Goal: Task Accomplishment & Management: Manage account settings

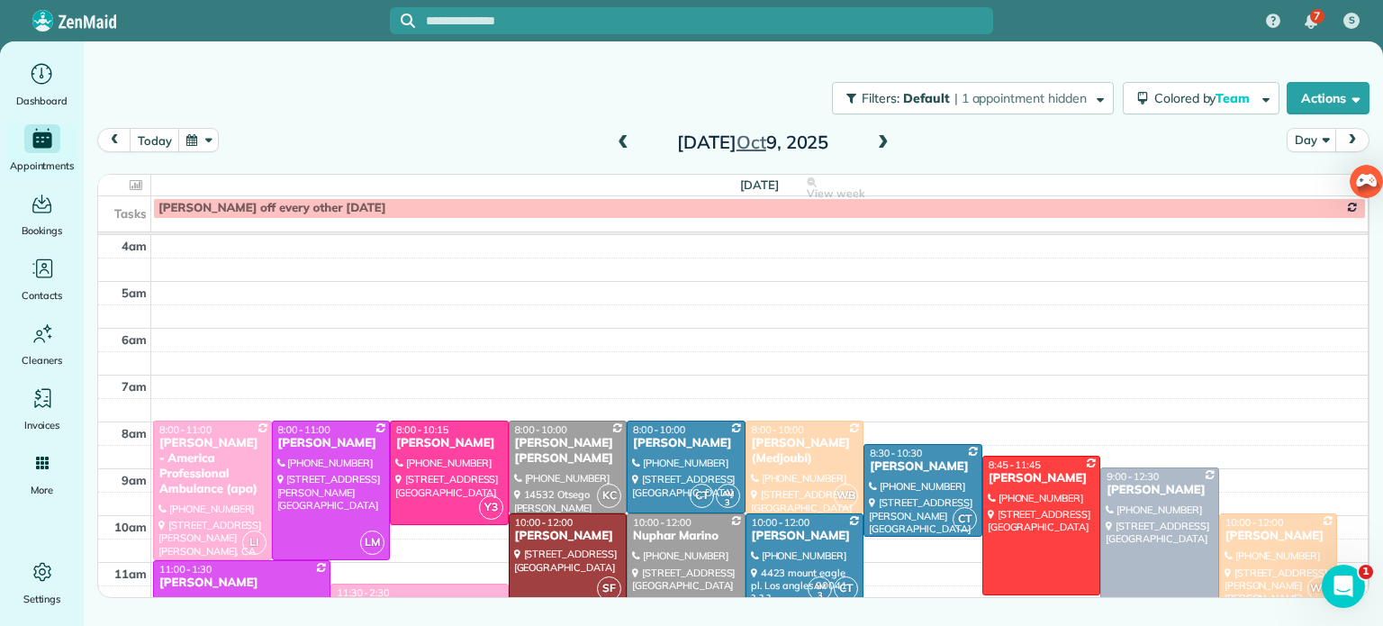
scroll to position [141, 0]
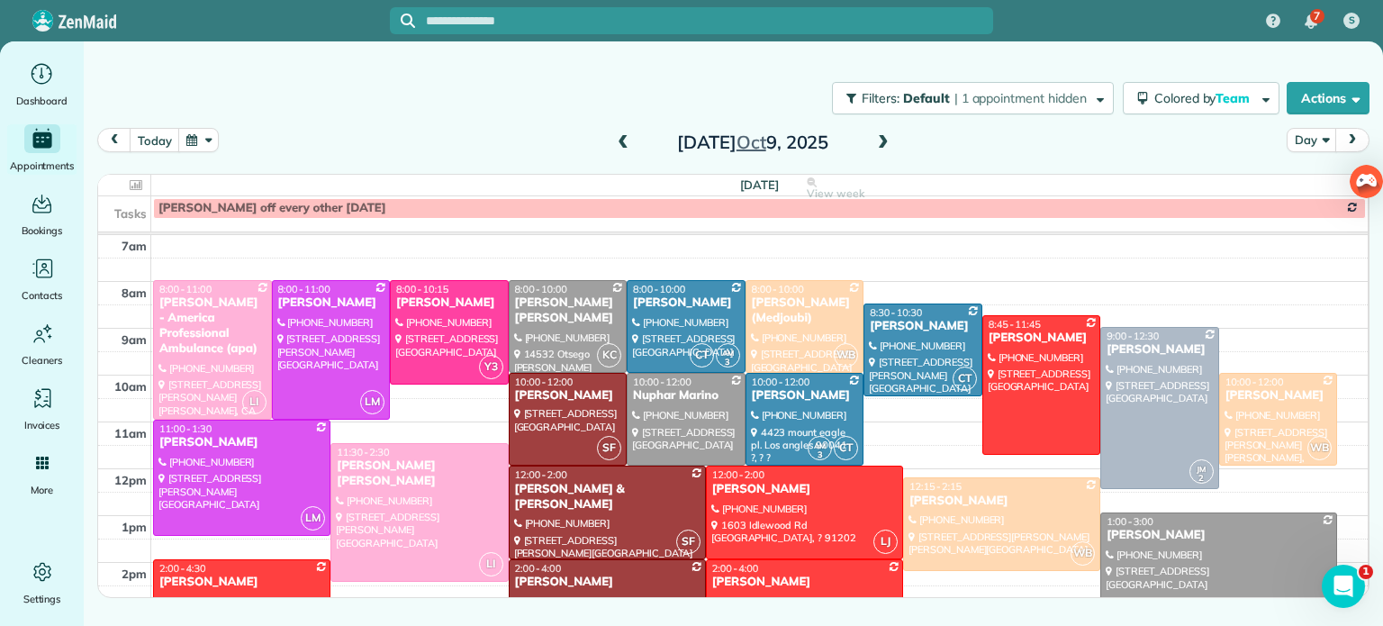
click at [881, 139] on span at bounding box center [884, 143] width 20 height 16
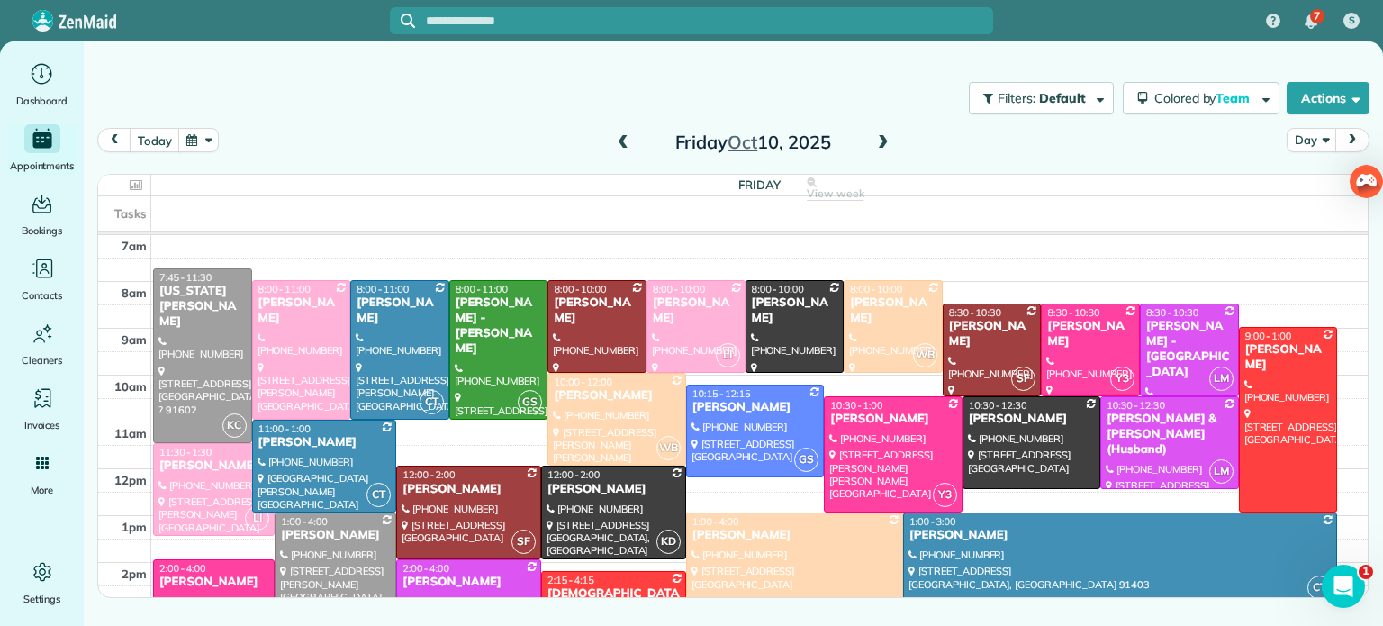
click at [286, 119] on div "Filters: Default | 1 appointment hidden Colored by Team Color by Cleaner Color …" at bounding box center [734, 97] width 1300 height 59
click at [395, 107] on div "Filters: Default | 1 appointment hidden Colored by Team Color by Cleaner Color …" at bounding box center [734, 97] width 1300 height 59
click at [622, 138] on span at bounding box center [623, 143] width 20 height 16
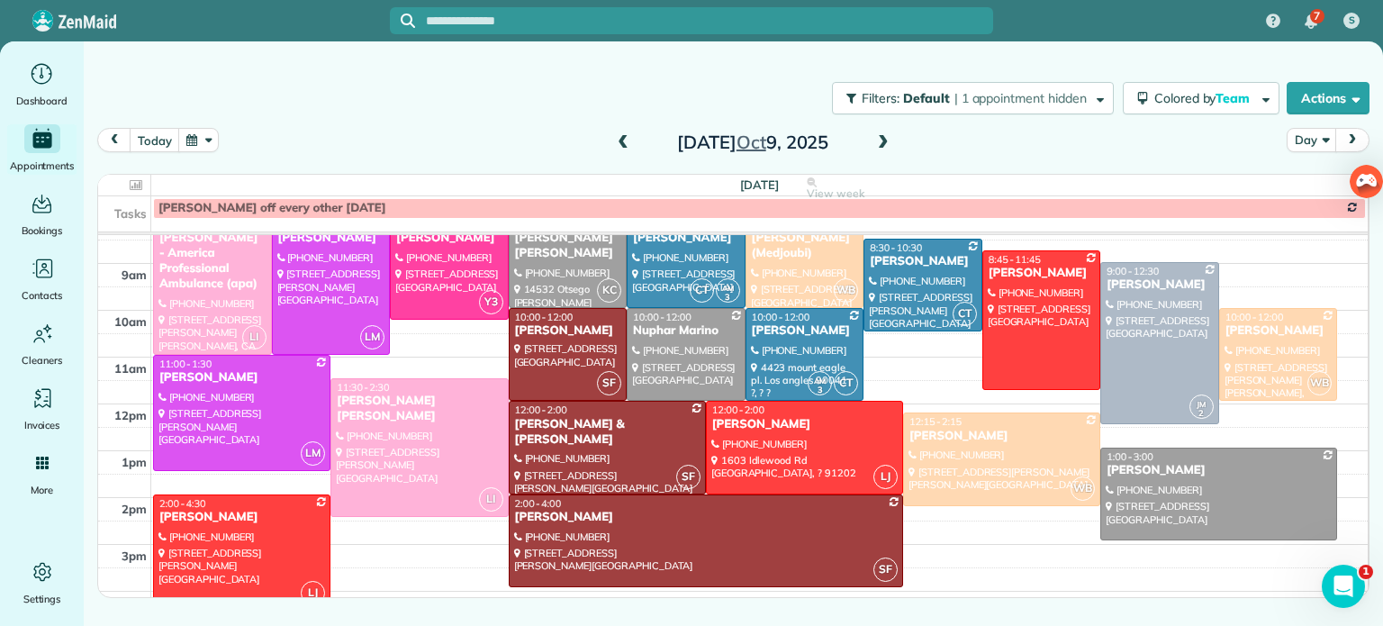
scroll to position [205, 0]
click at [220, 533] on div at bounding box center [242, 552] width 176 height 114
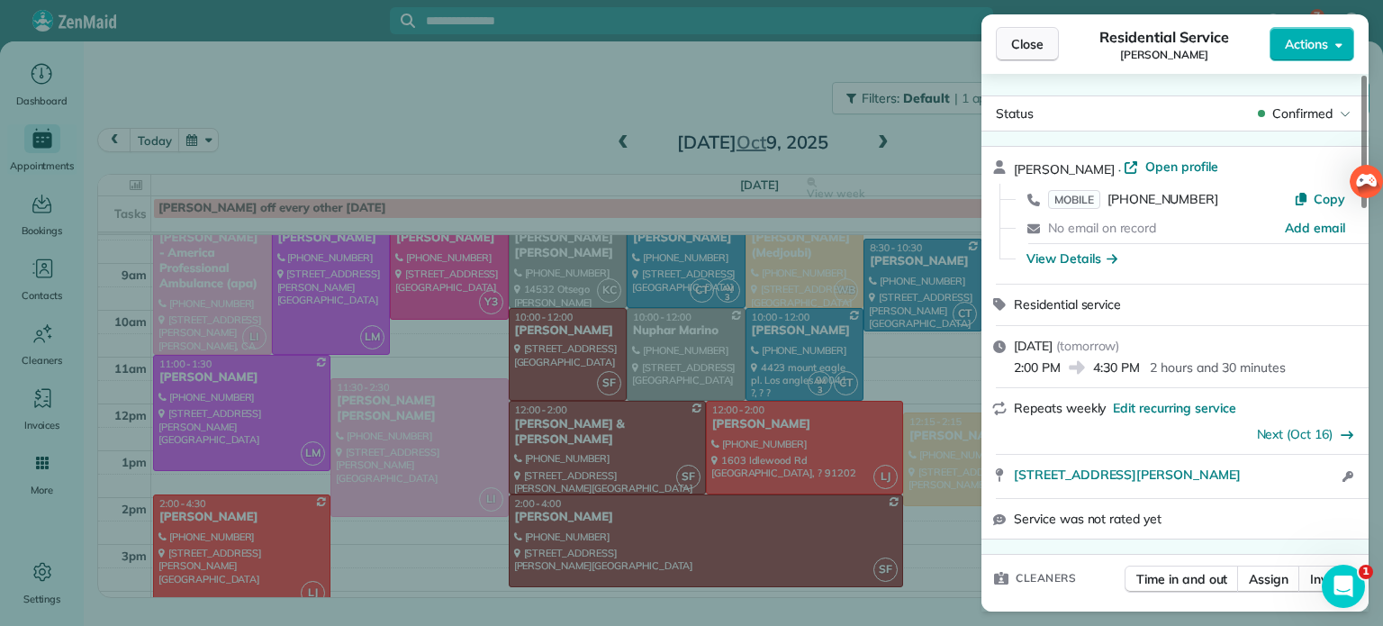
click at [1022, 43] on span "Close" at bounding box center [1027, 44] width 32 height 18
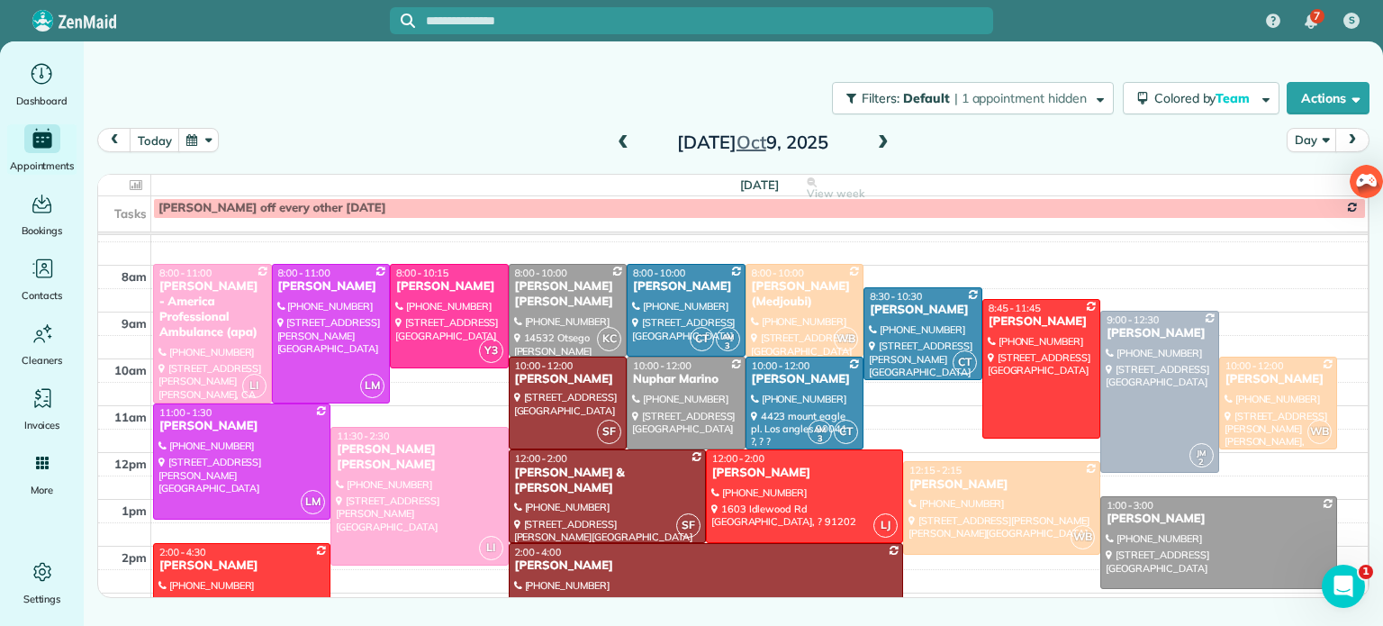
scroll to position [160, 0]
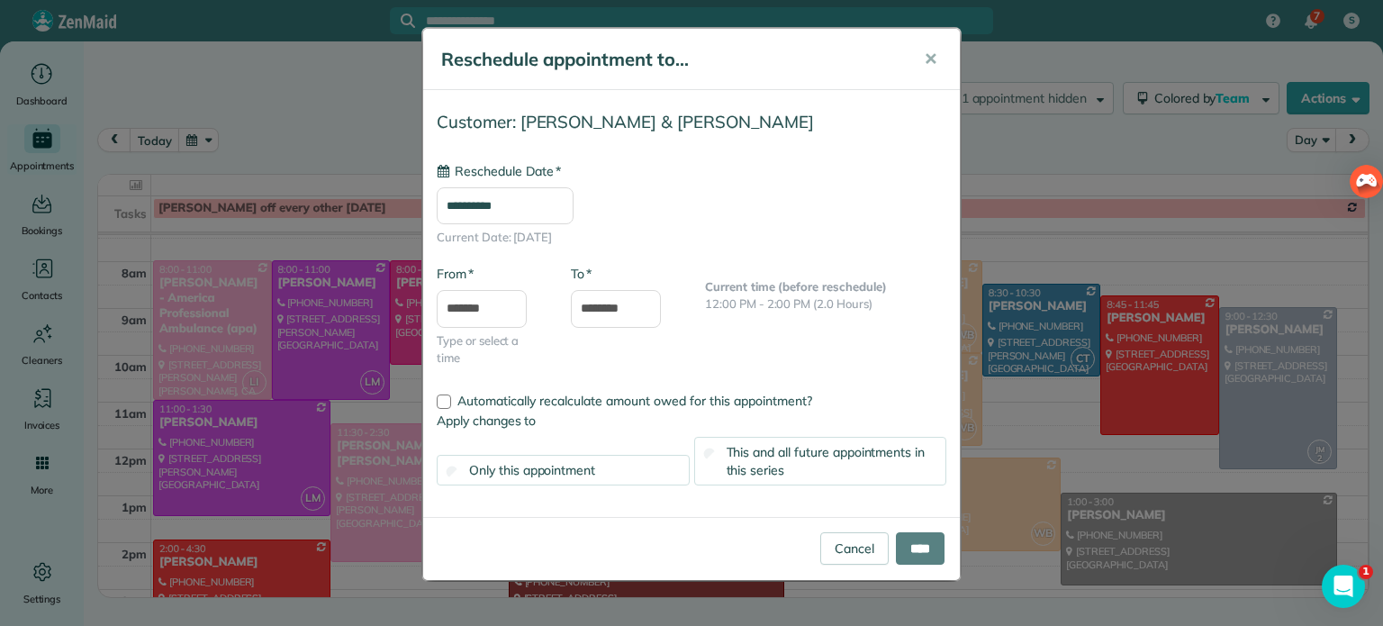
type input "**********"
click at [920, 555] on input "****" at bounding box center [920, 548] width 49 height 32
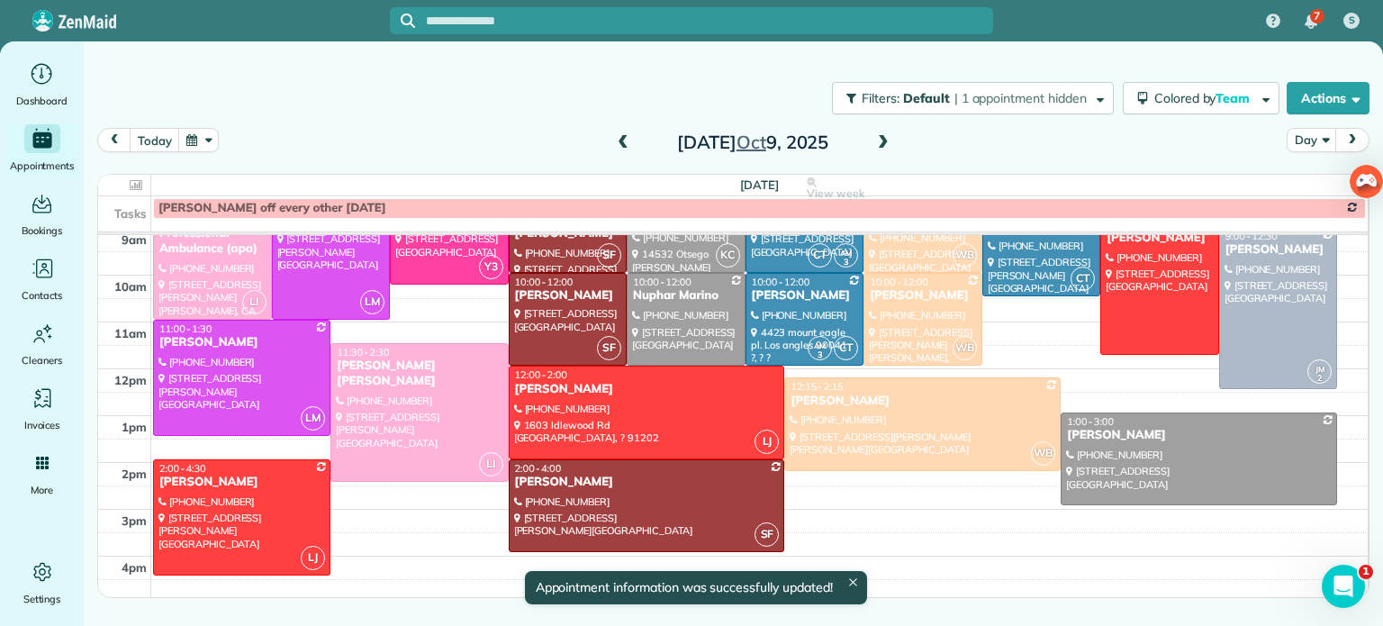
scroll to position [245, 0]
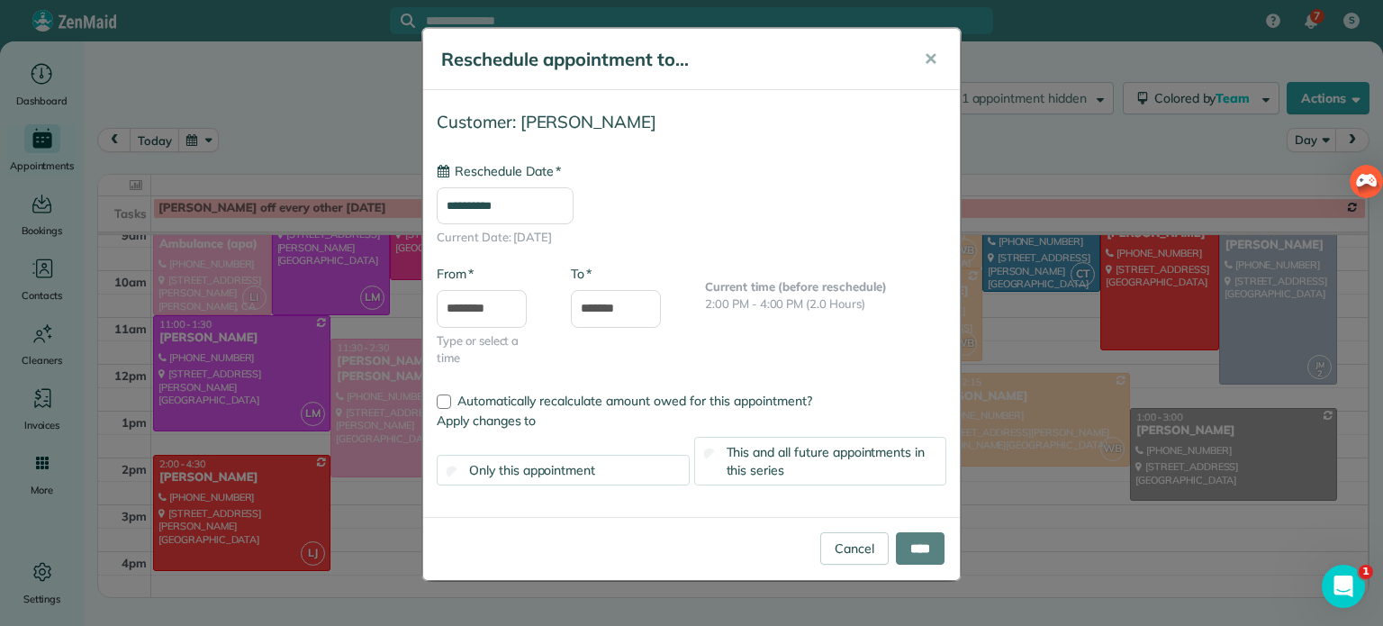
type input "**********"
click at [918, 543] on input "****" at bounding box center [920, 548] width 49 height 32
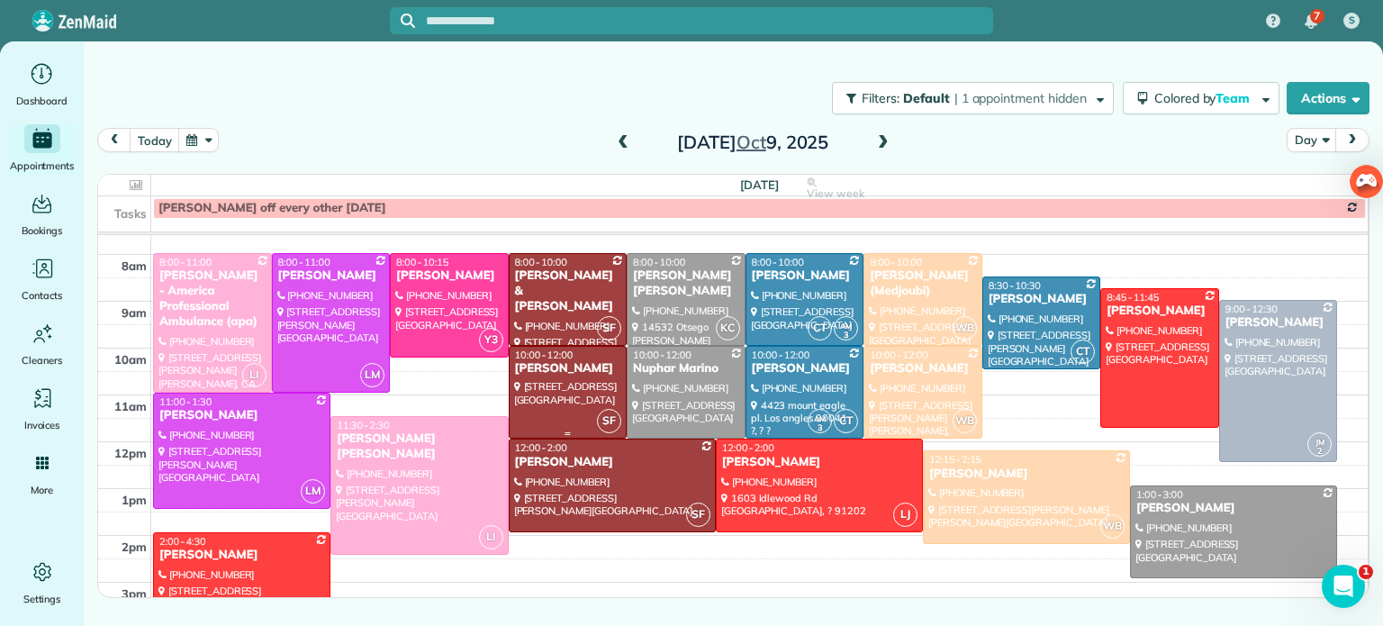
scroll to position [167, 0]
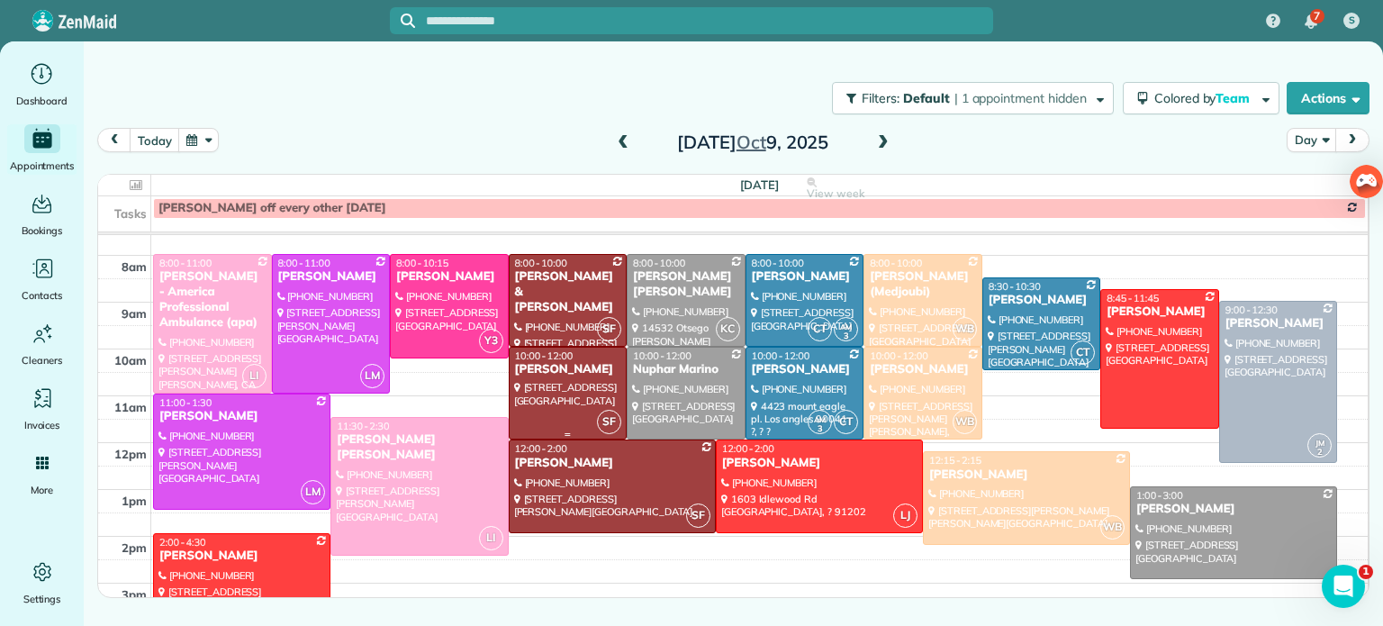
click at [630, 357] on div at bounding box center [686, 393] width 117 height 91
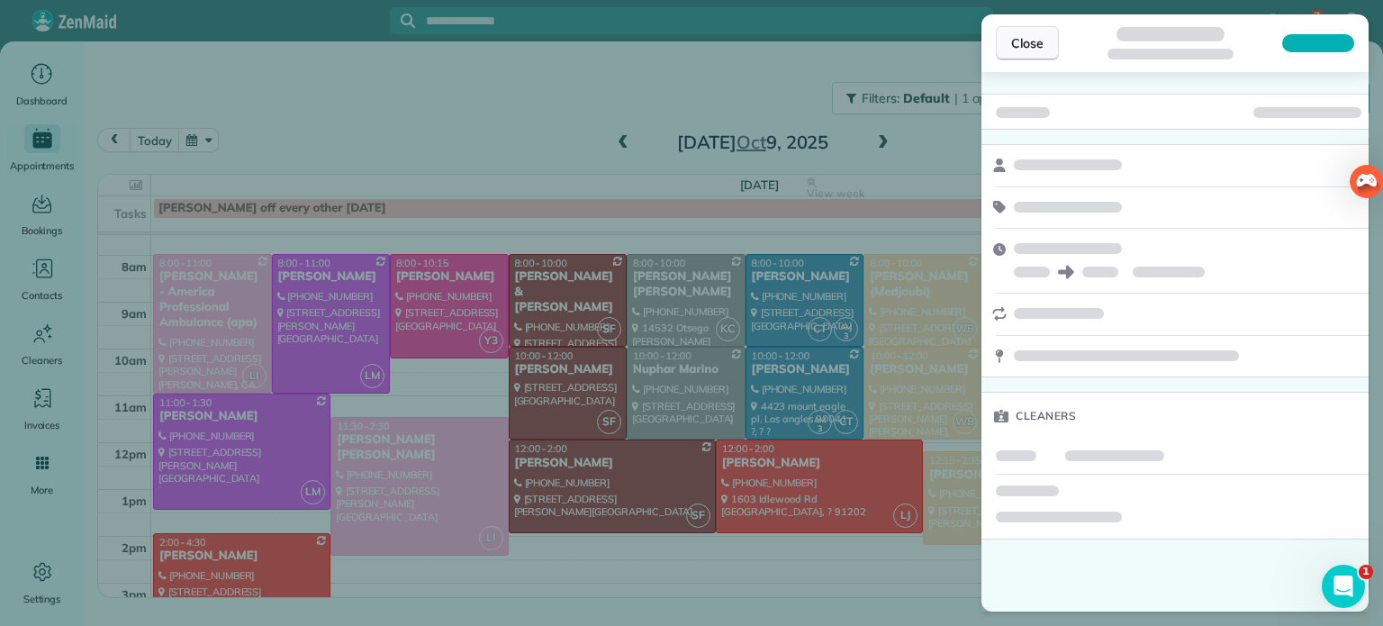
click at [1032, 45] on span "Close" at bounding box center [1027, 43] width 32 height 18
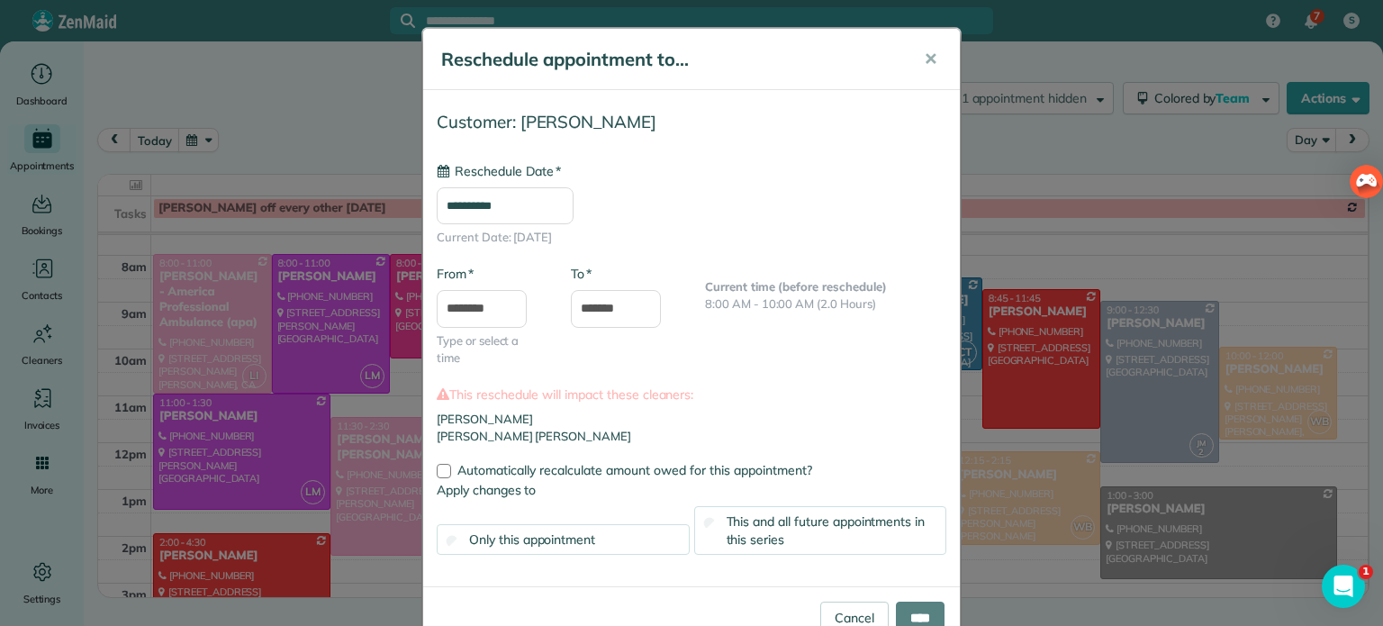
type input "**********"
click at [908, 608] on input "****" at bounding box center [920, 618] width 49 height 32
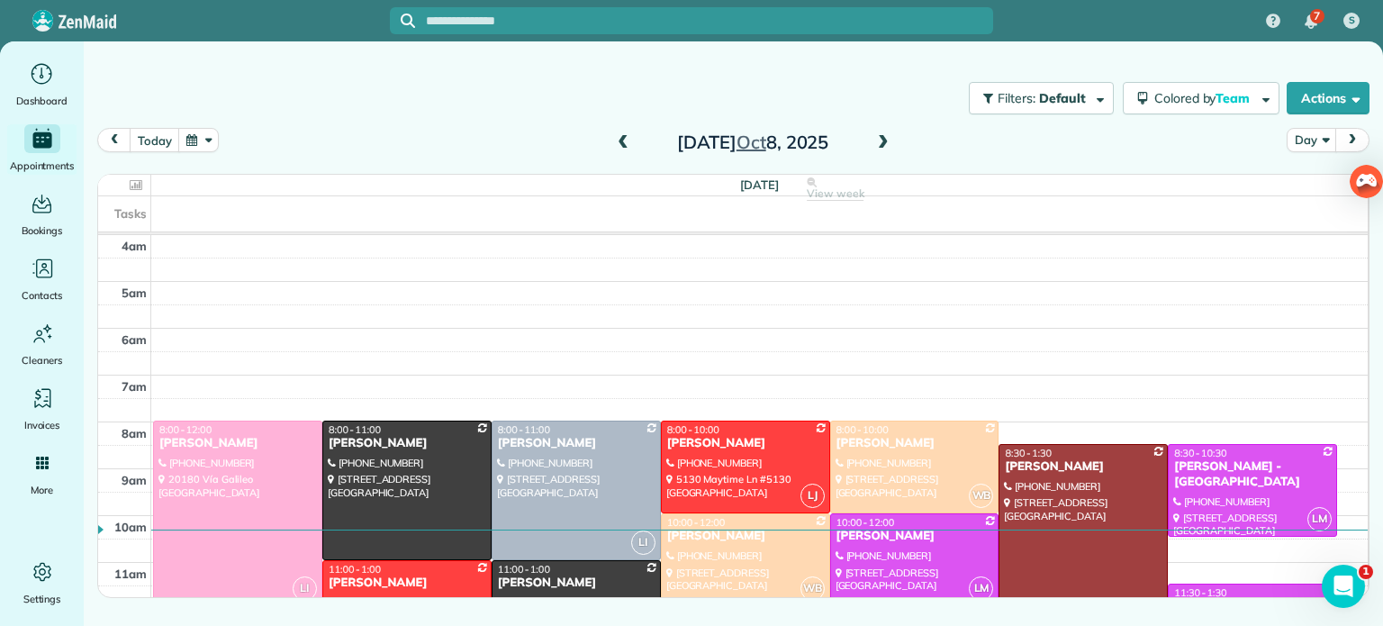
scroll to position [182, 0]
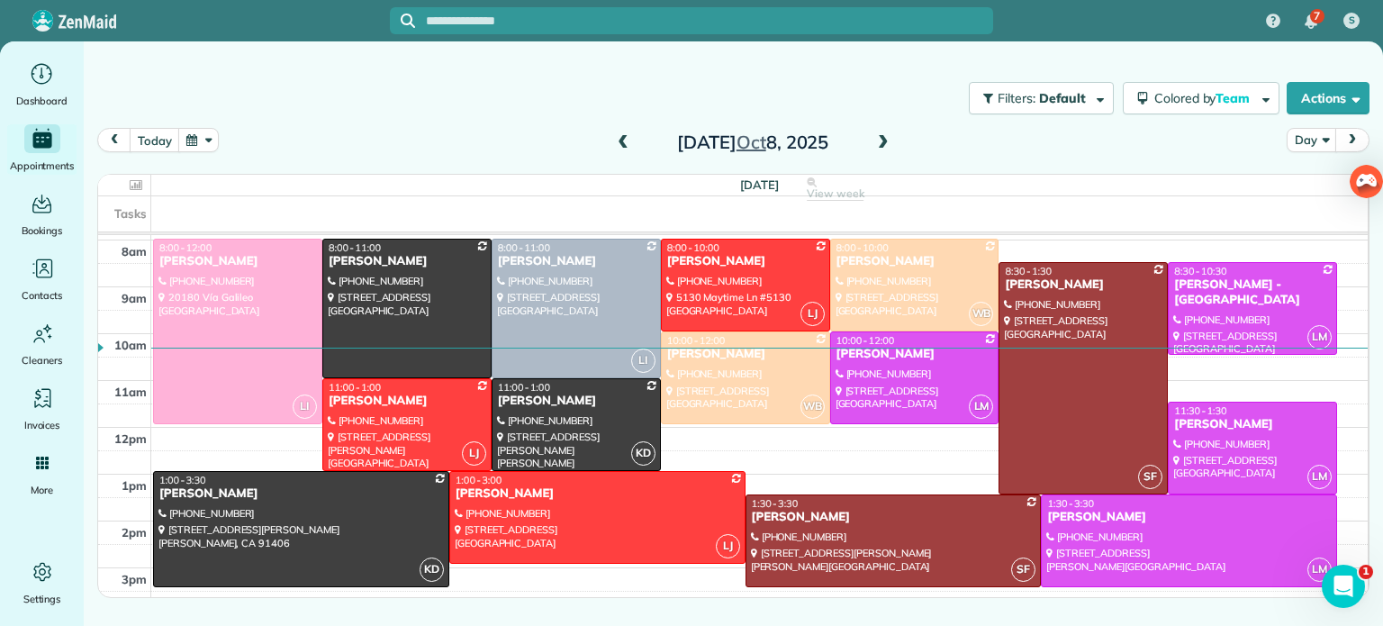
click at [885, 139] on span at bounding box center [884, 143] width 20 height 16
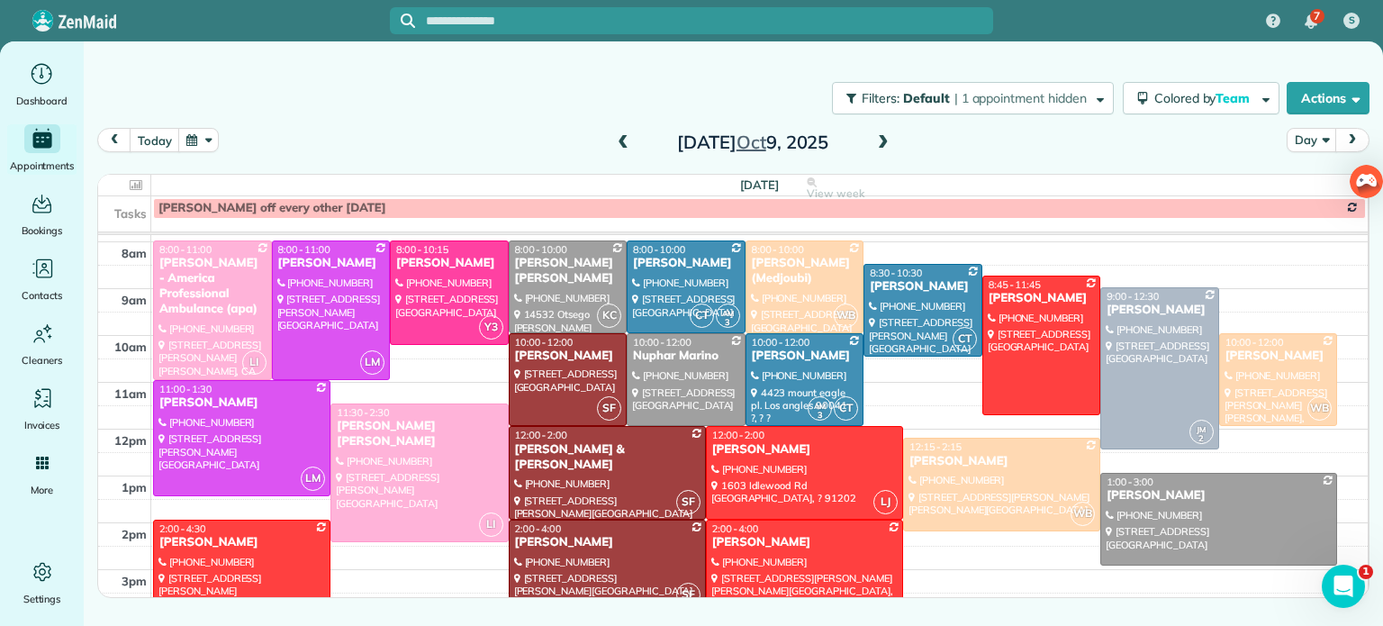
scroll to position [181, 0]
click at [795, 564] on div at bounding box center [804, 565] width 195 height 91
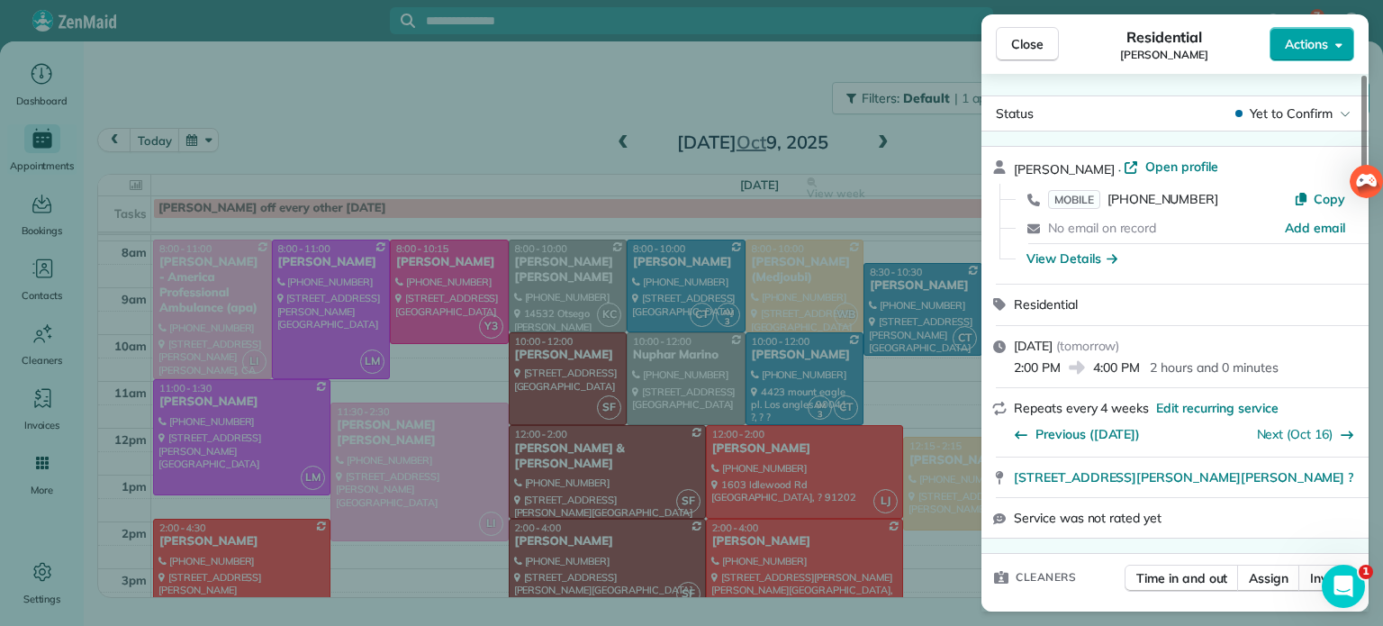
click at [1312, 53] on button "Actions" at bounding box center [1312, 44] width 85 height 34
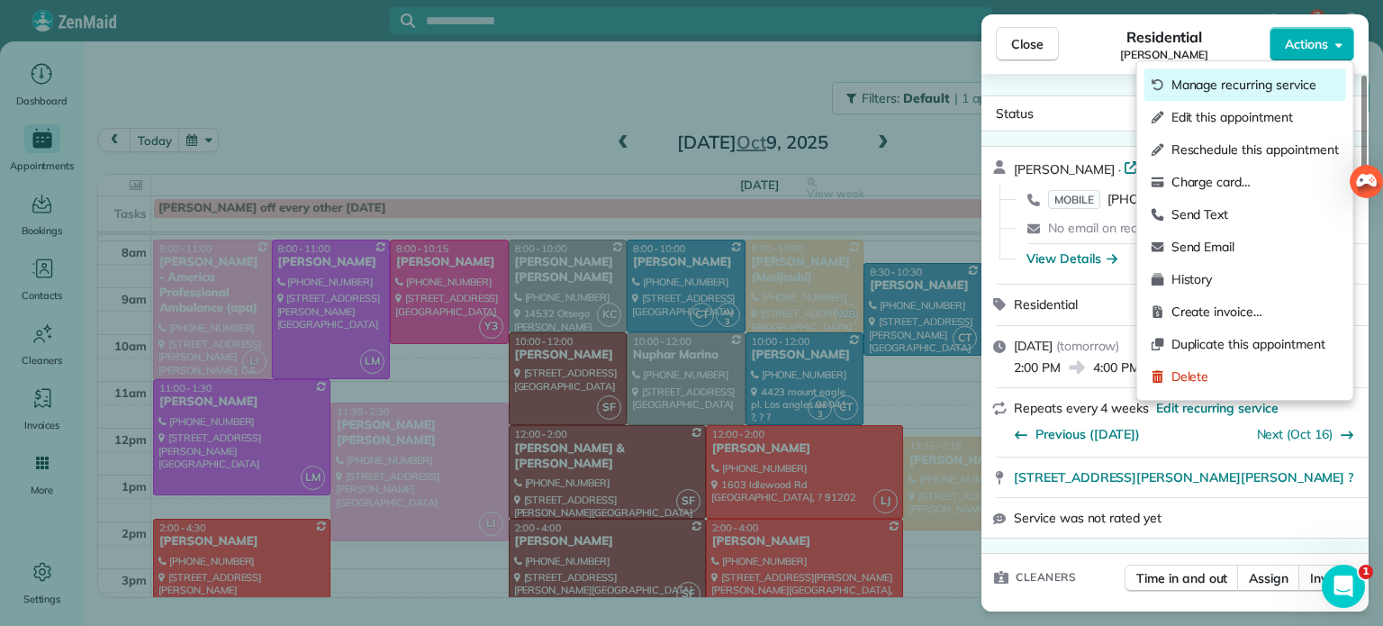
click at [1265, 85] on span "Manage recurring service" at bounding box center [1256, 85] width 168 height 18
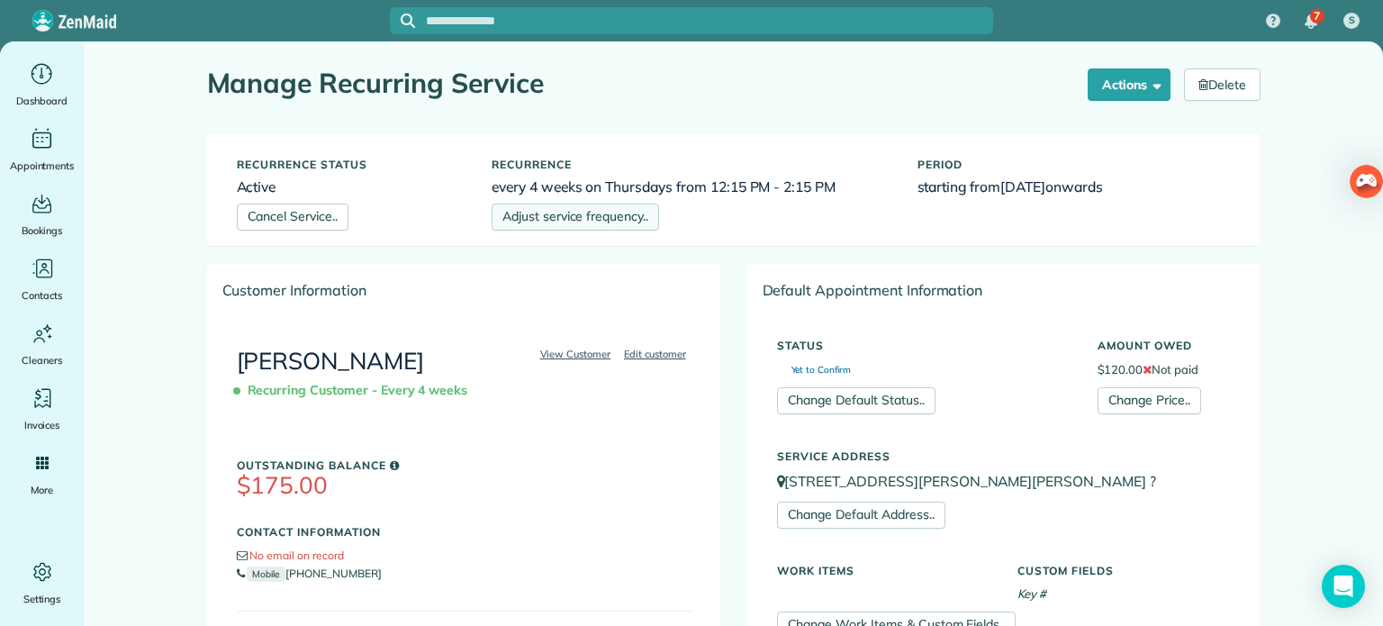
click at [611, 222] on link "Adjust service frequency.." at bounding box center [576, 217] width 168 height 27
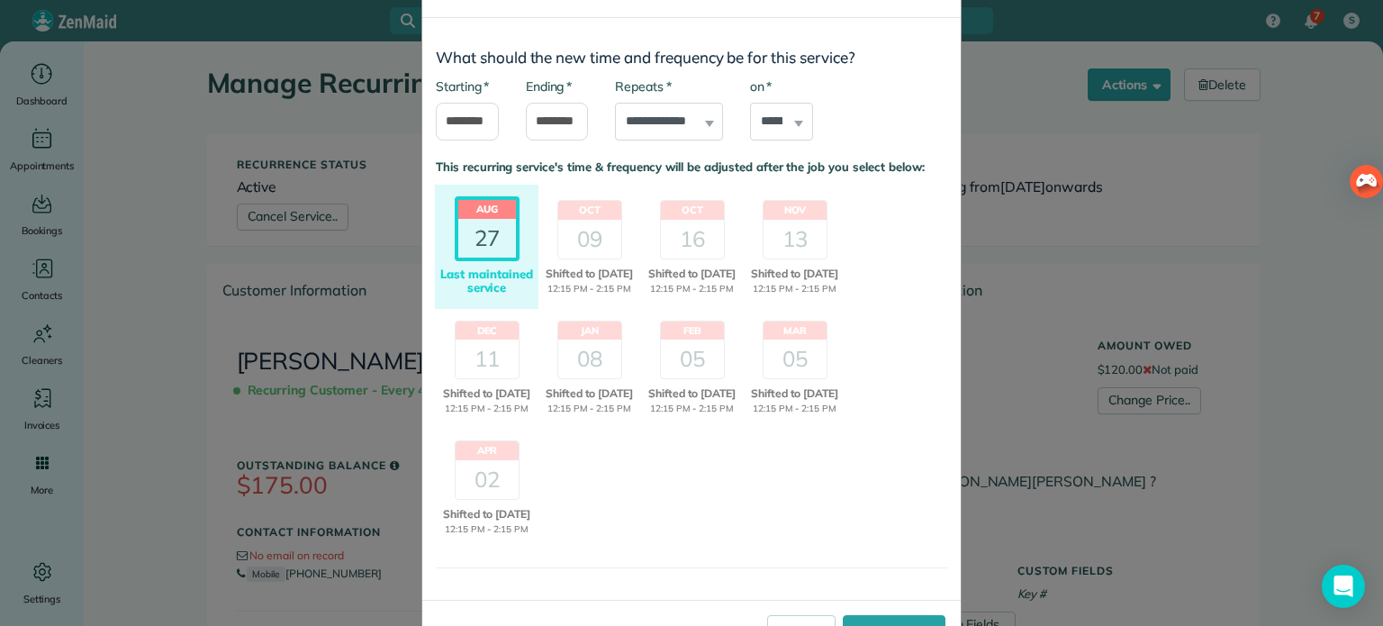
scroll to position [167, 0]
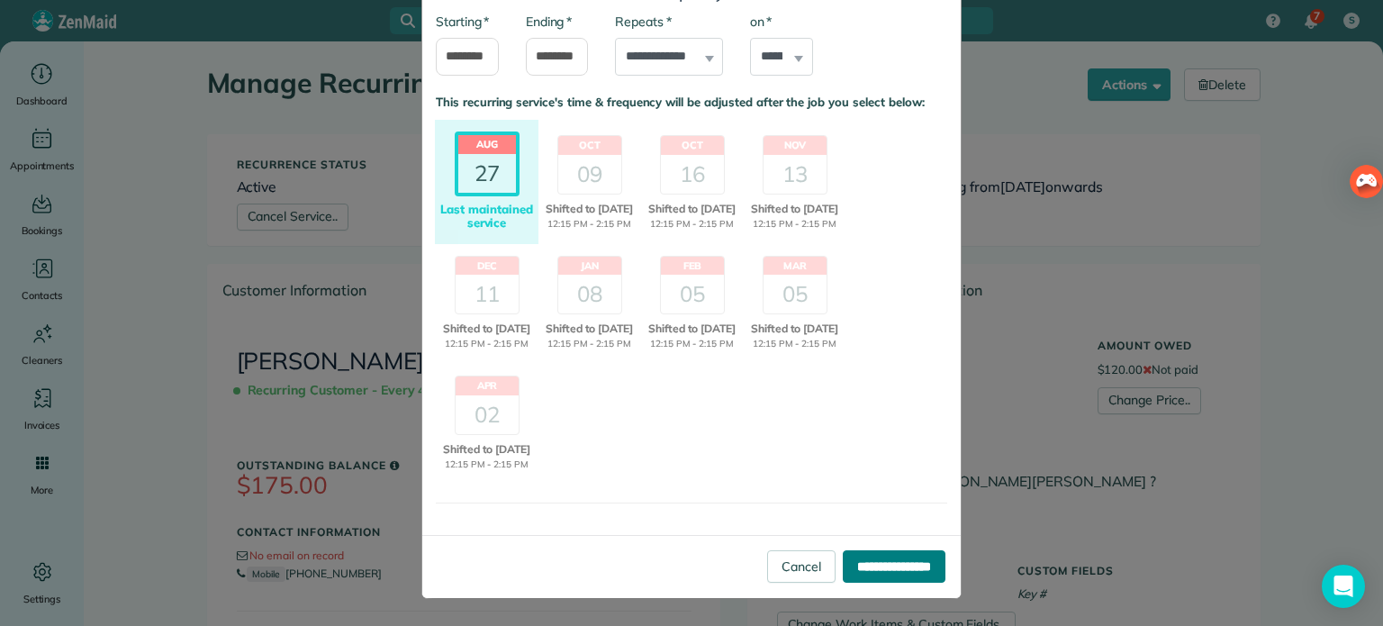
click at [875, 571] on input "**********" at bounding box center [894, 566] width 103 height 32
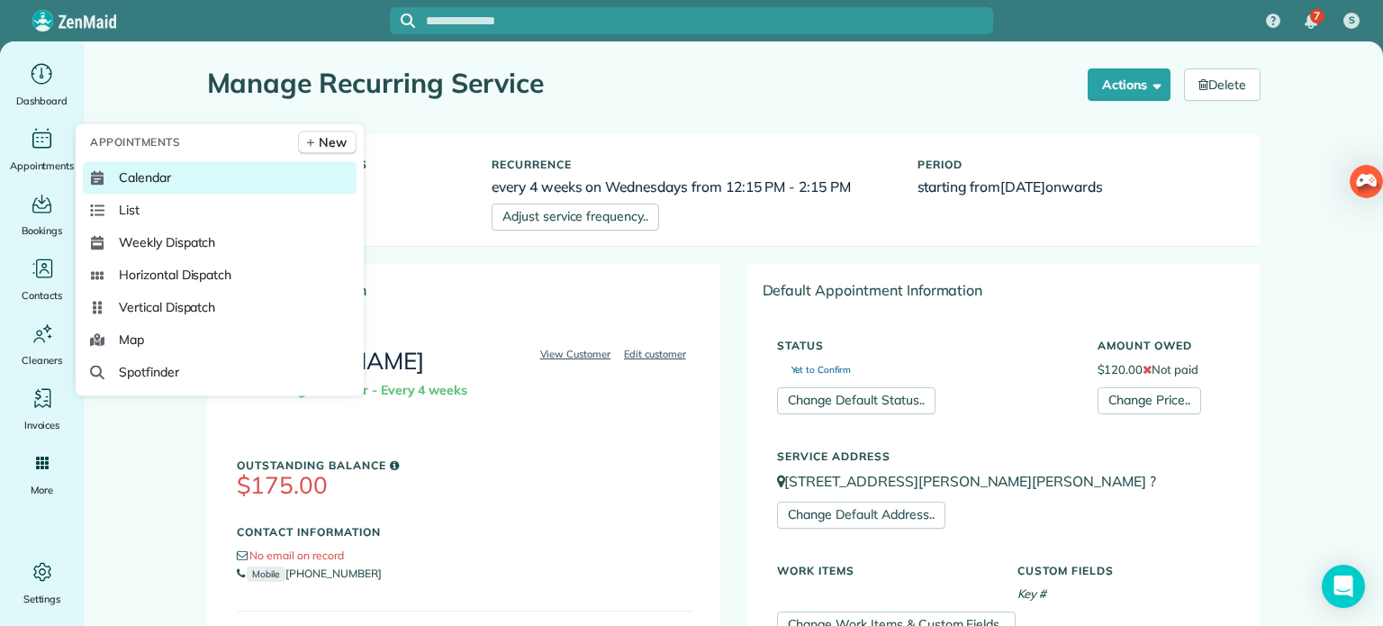
click at [126, 171] on span "Calendar" at bounding box center [145, 177] width 52 height 18
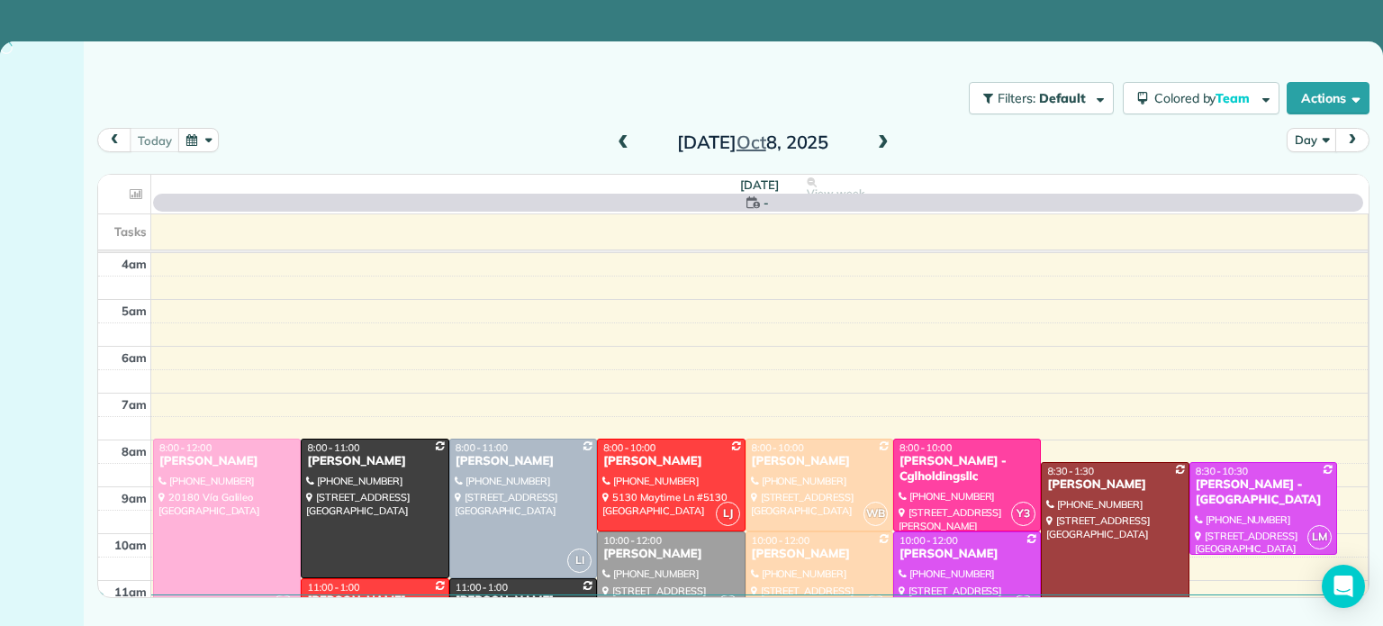
scroll to position [141, 0]
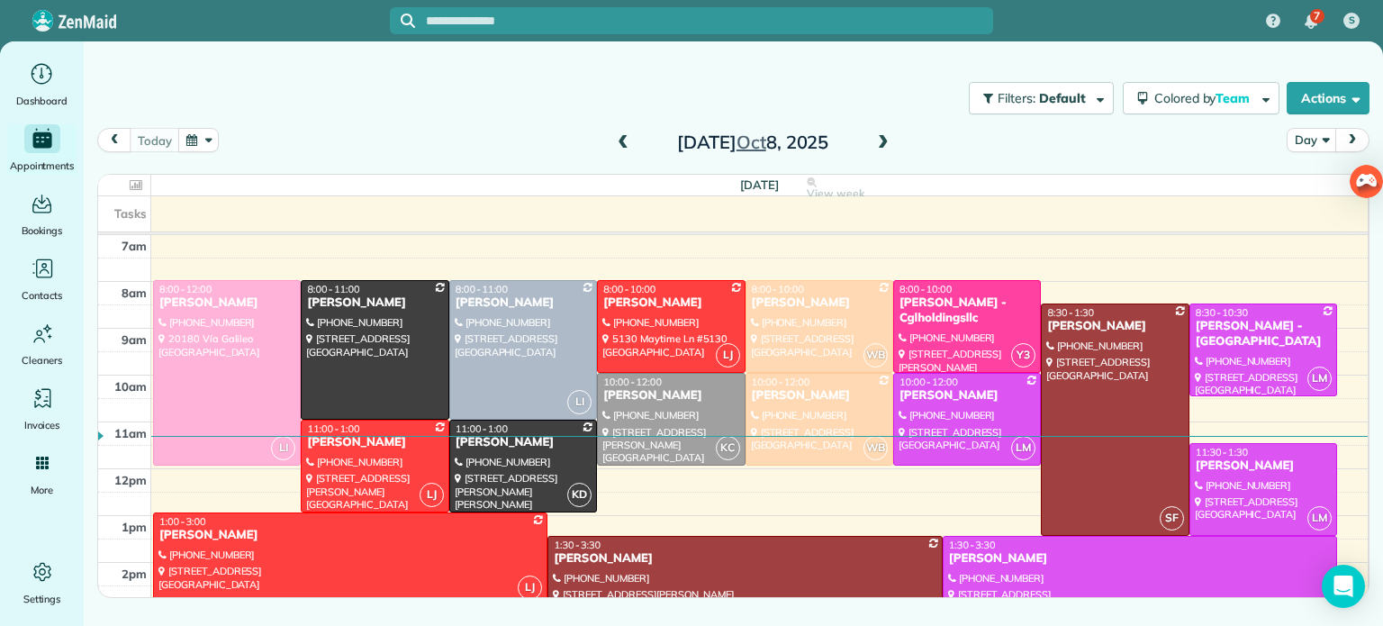
click at [884, 141] on span at bounding box center [884, 143] width 20 height 16
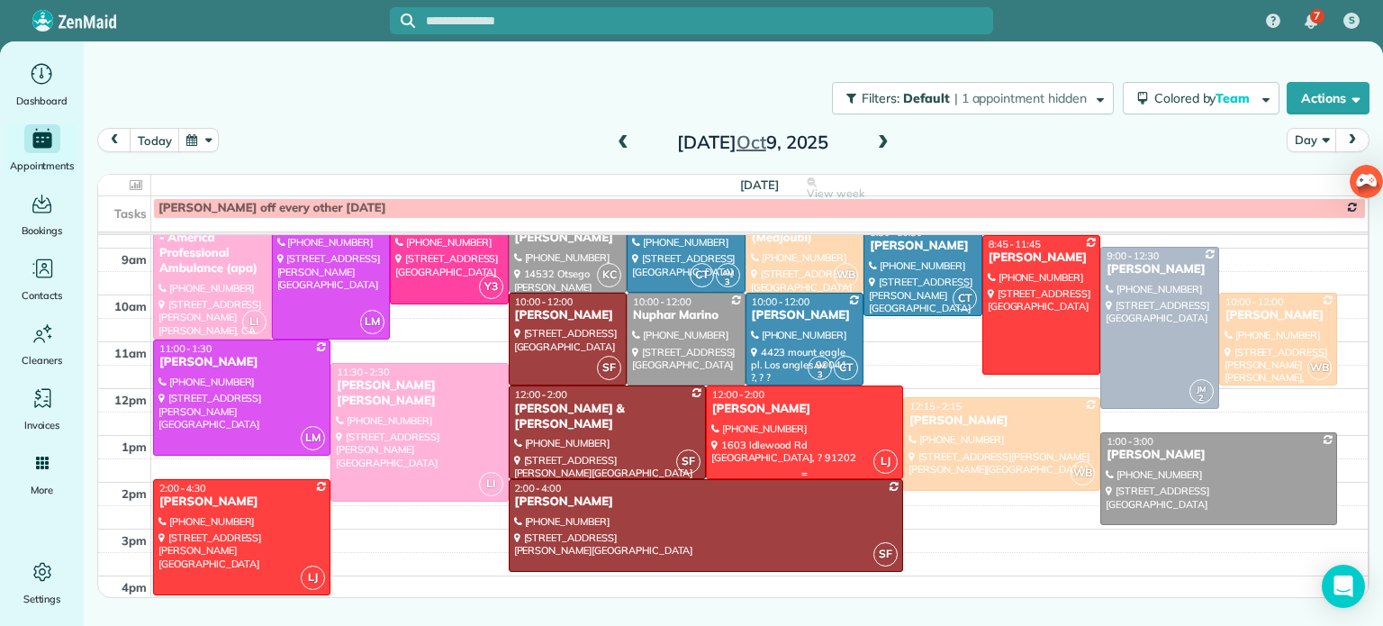
scroll to position [230, 0]
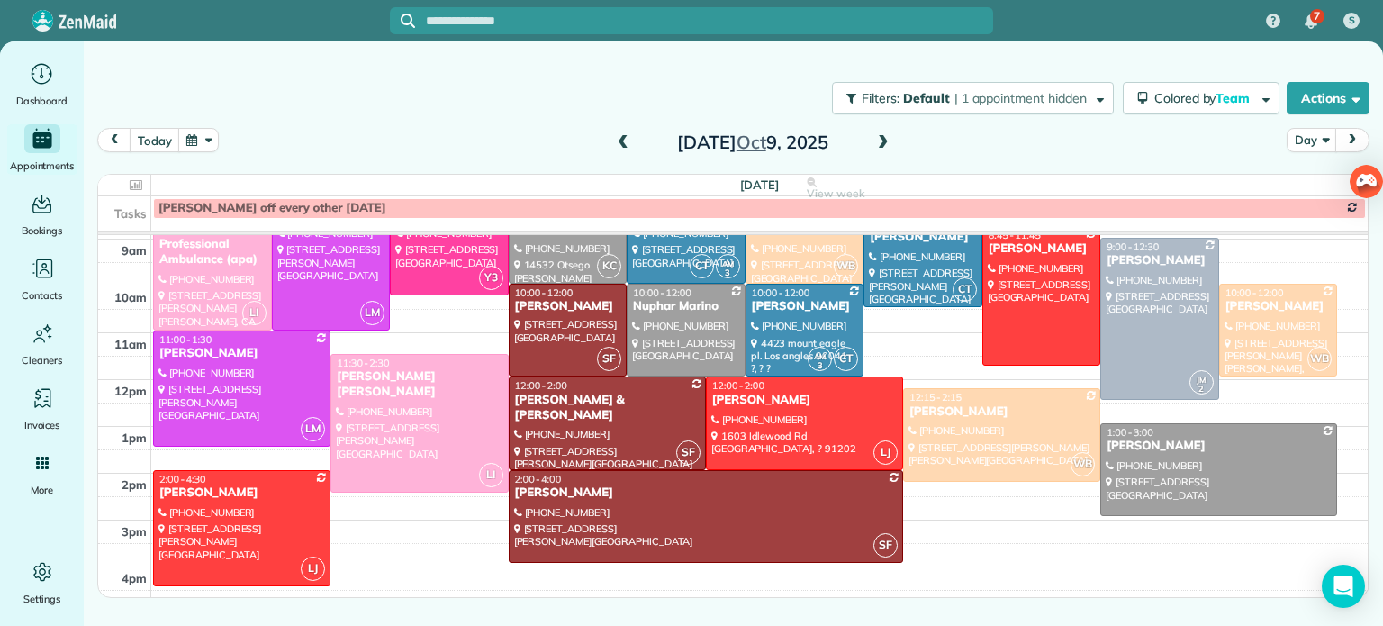
click at [385, 97] on div "Filters: Default | 1 appointment hidden Colored by Team Color by Cleaner Color …" at bounding box center [734, 97] width 1300 height 59
click at [205, 147] on button "button" at bounding box center [198, 140] width 41 height 24
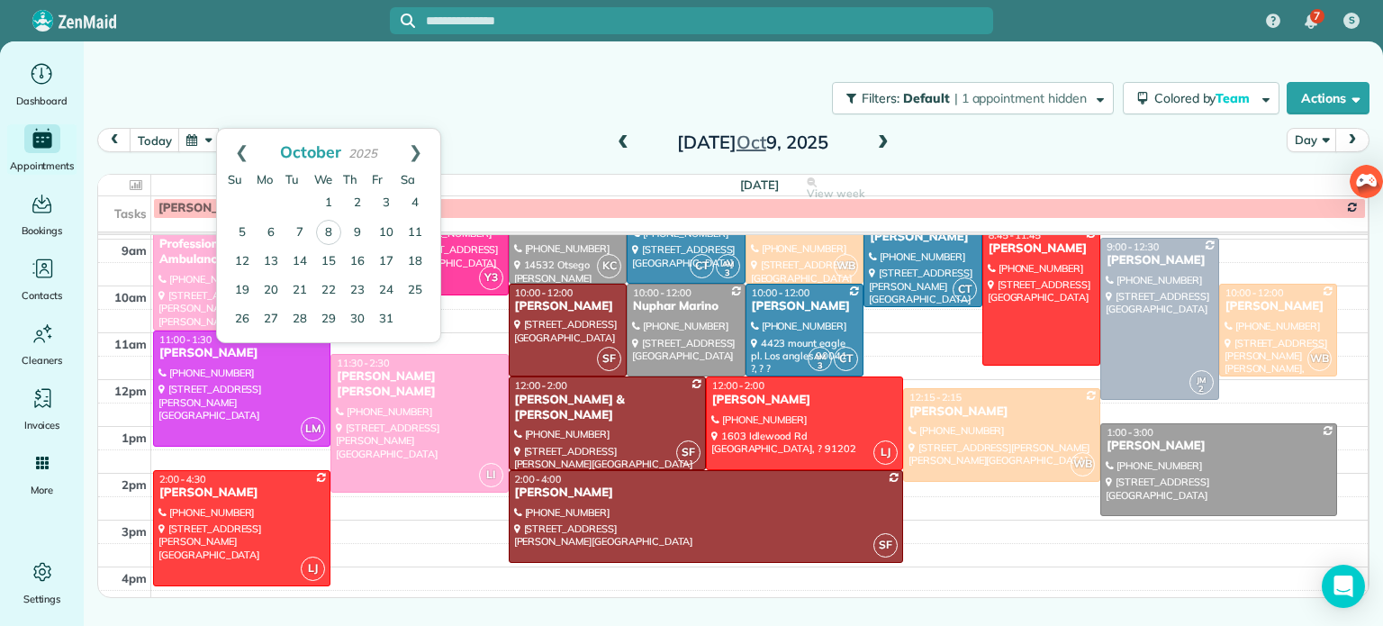
click at [621, 77] on div "Filters: Default | 1 appointment hidden Colored by Team Color by Cleaner Color …" at bounding box center [734, 97] width 1300 height 59
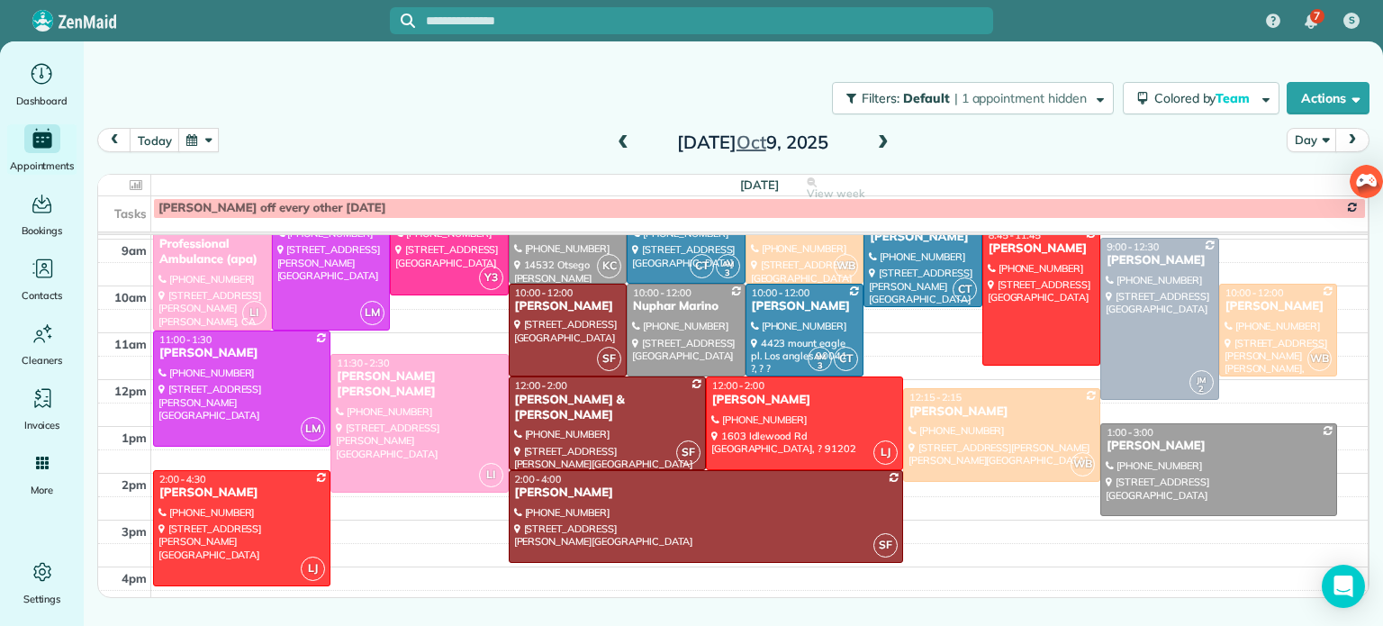
click at [330, 119] on div "Filters: Default | 1 appointment hidden Colored by Team Color by Cleaner Color …" at bounding box center [734, 97] width 1300 height 59
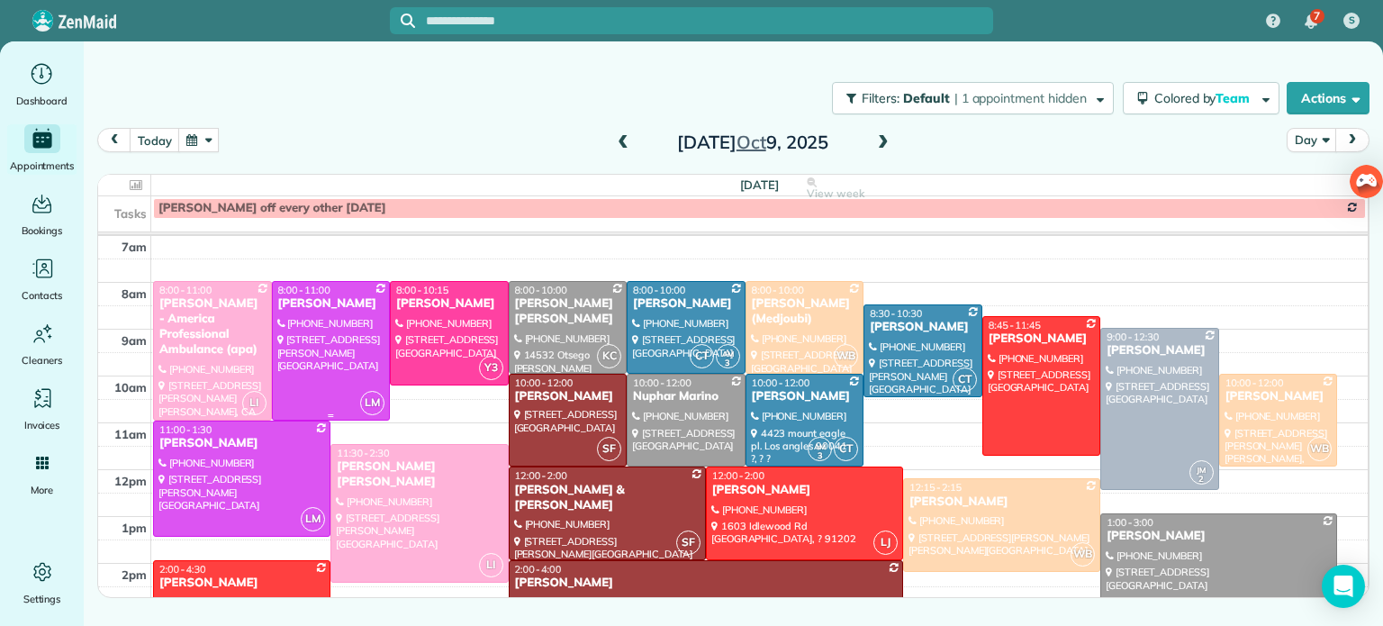
scroll to position [138, 0]
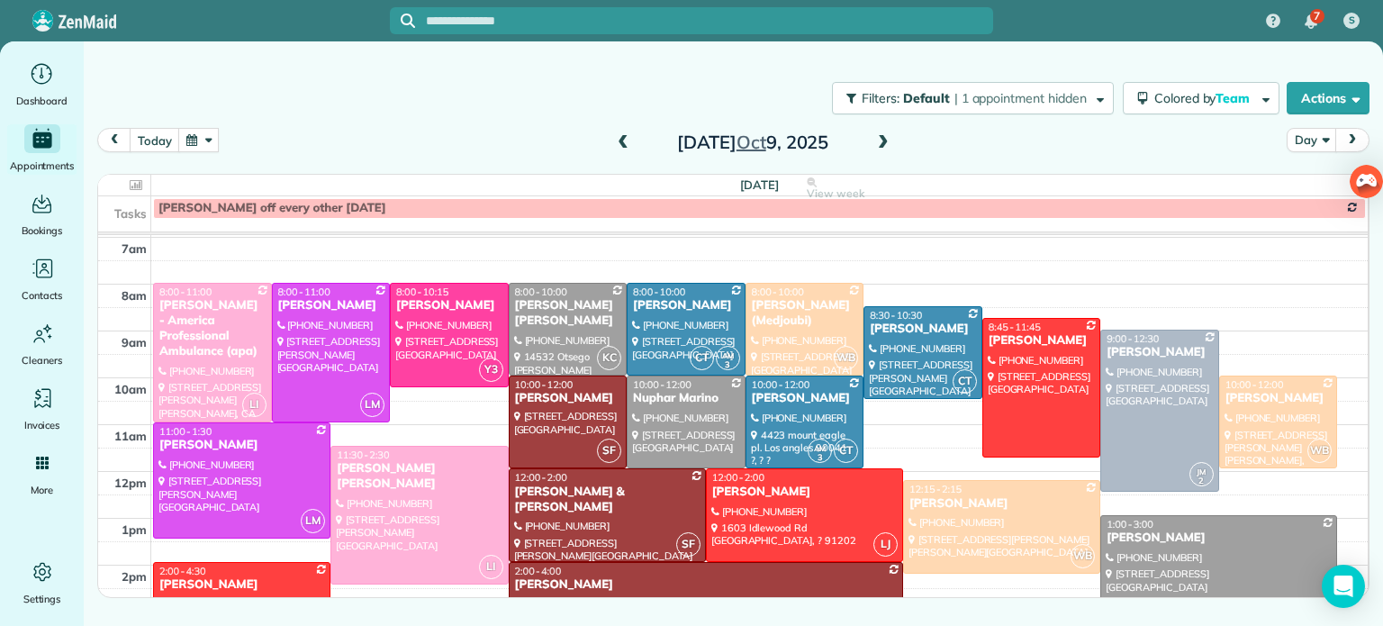
click at [201, 151] on button "button" at bounding box center [198, 140] width 41 height 24
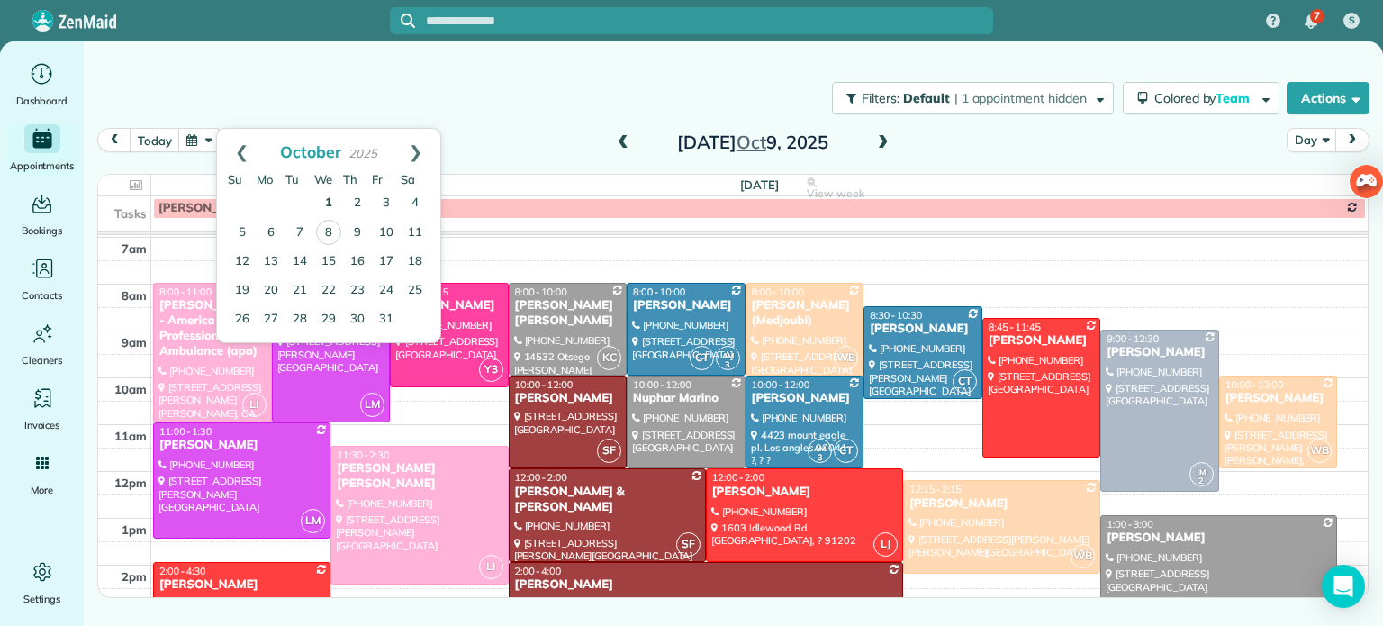
click at [326, 201] on link "1" at bounding box center [328, 203] width 29 height 29
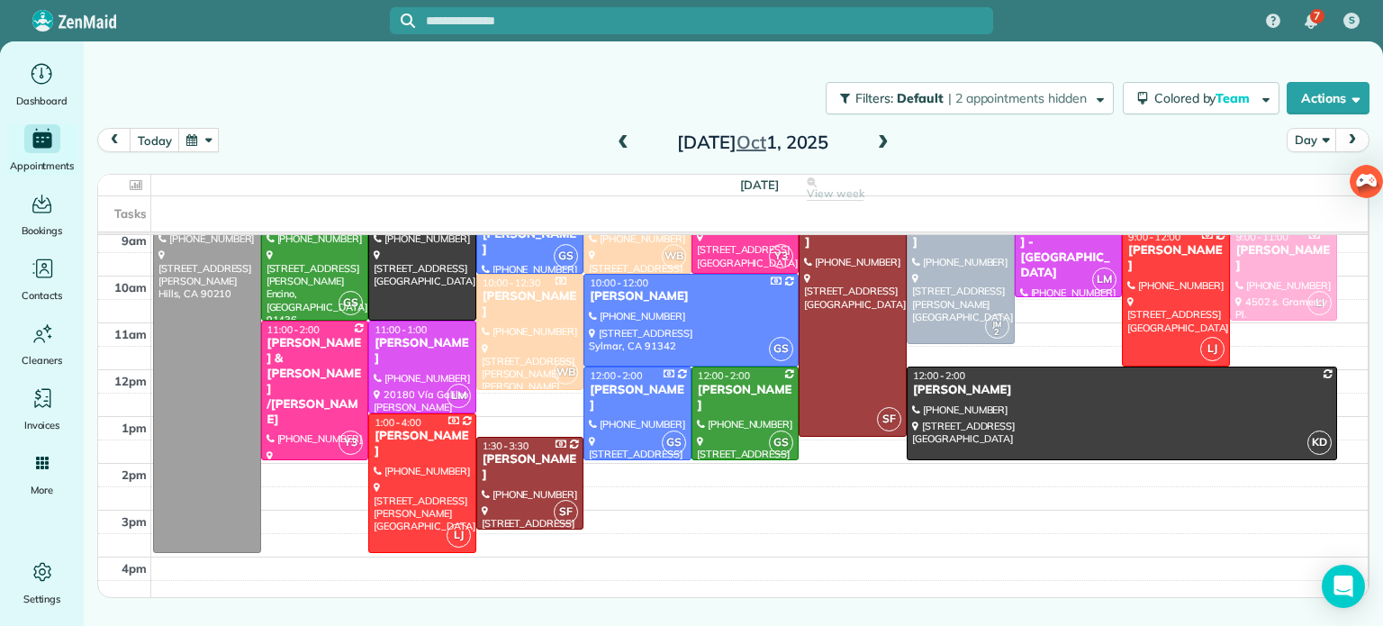
scroll to position [177, 0]
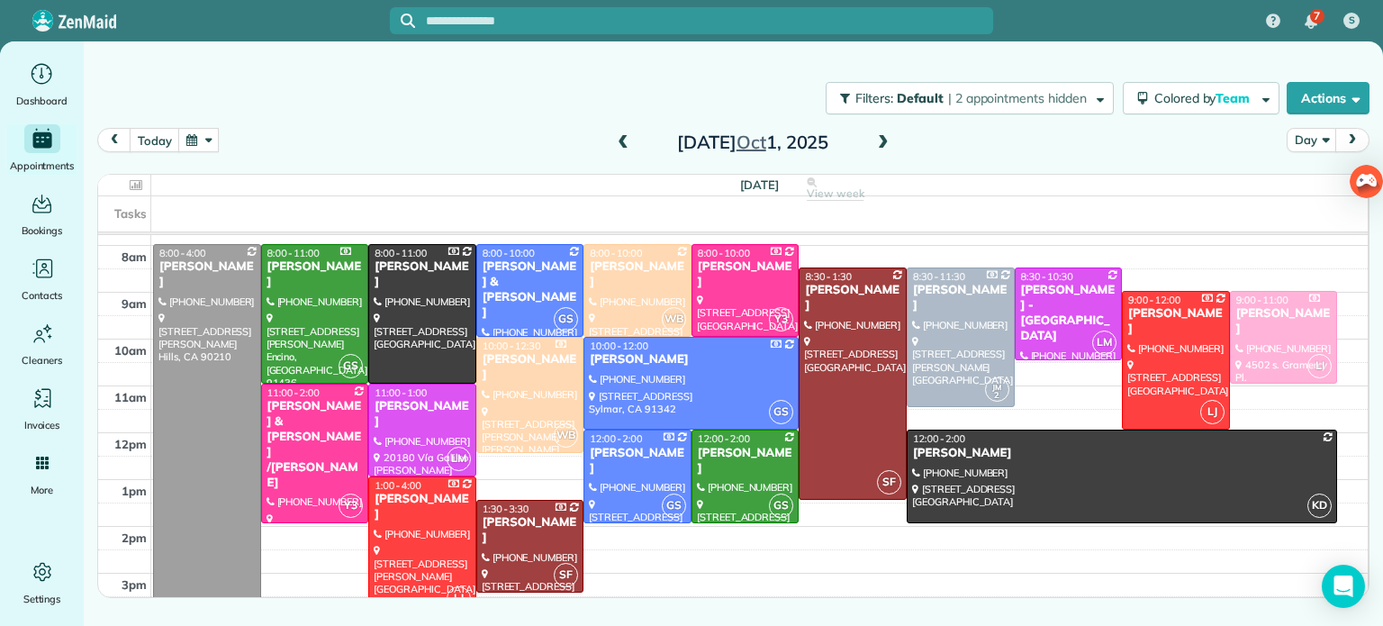
click at [191, 138] on button "button" at bounding box center [198, 140] width 41 height 24
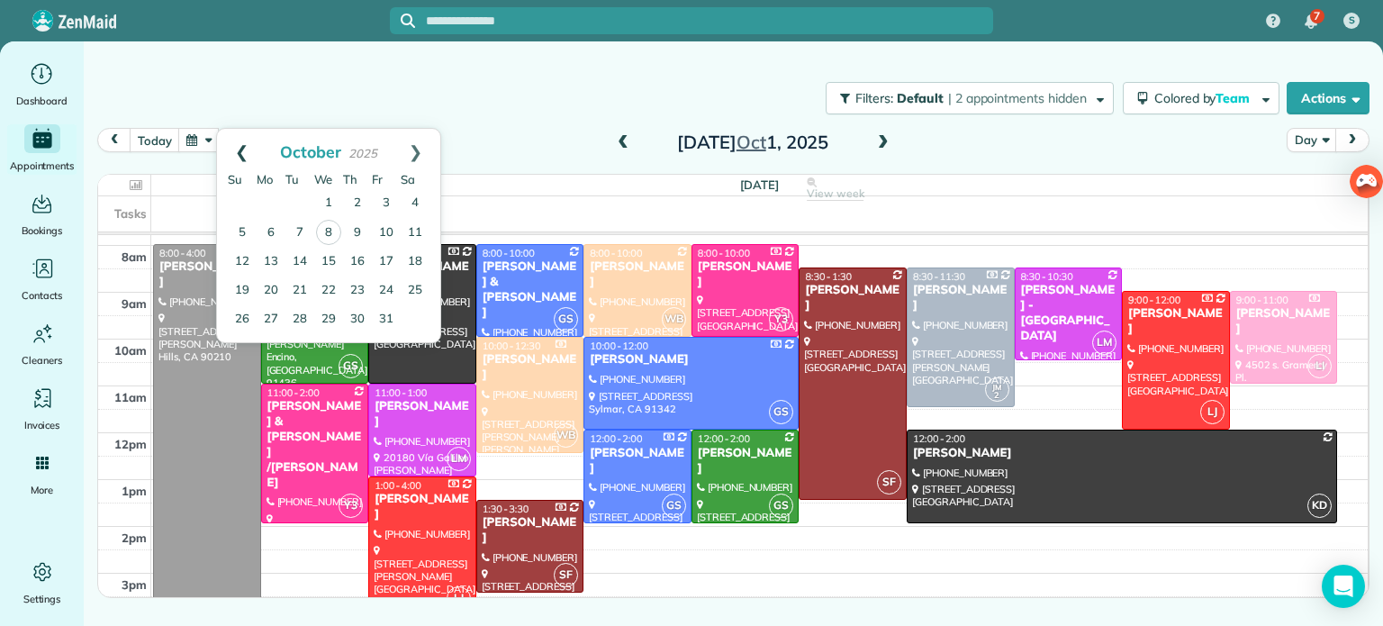
click at [239, 145] on link "Prev" at bounding box center [242, 151] width 50 height 45
click at [392, 284] on link "26" at bounding box center [386, 290] width 29 height 29
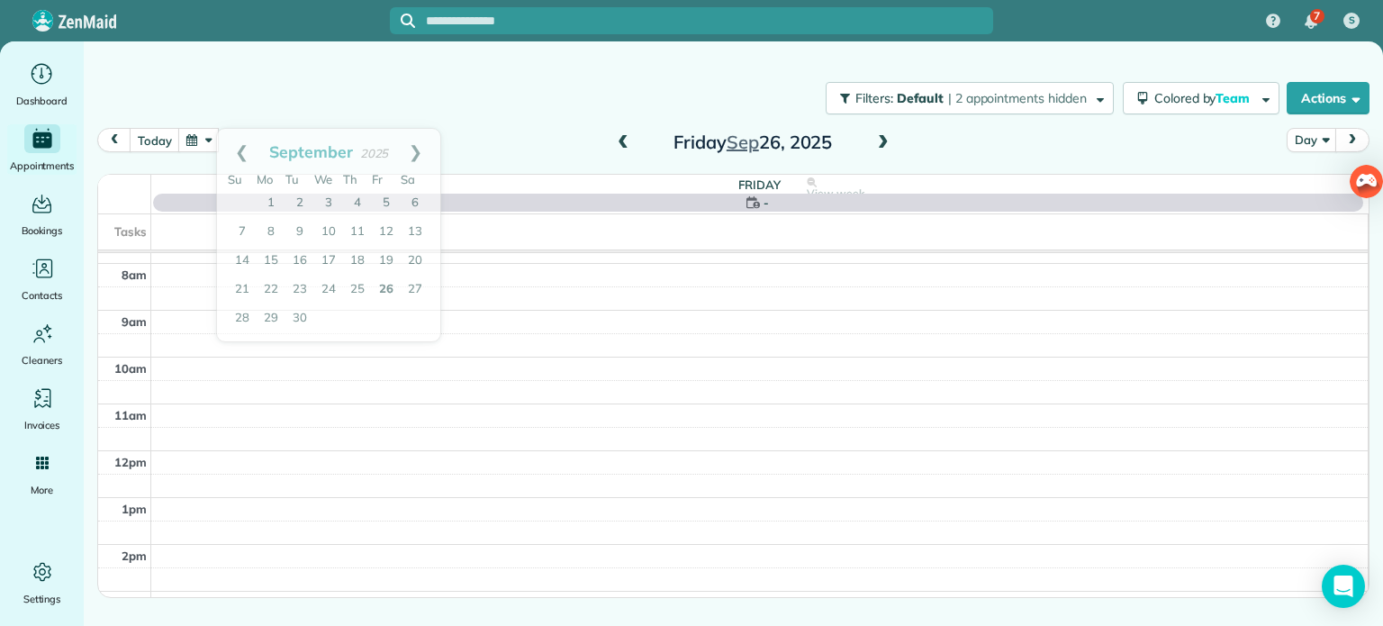
scroll to position [141, 0]
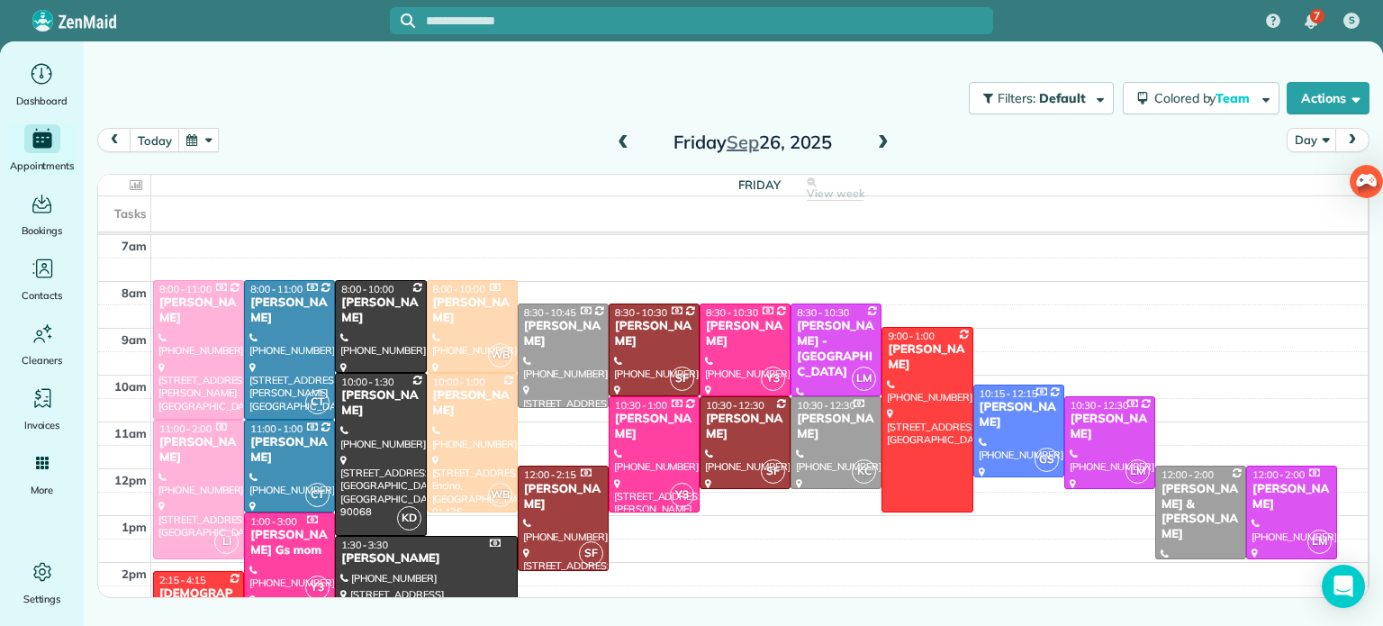
click at [193, 141] on button "button" at bounding box center [198, 140] width 41 height 24
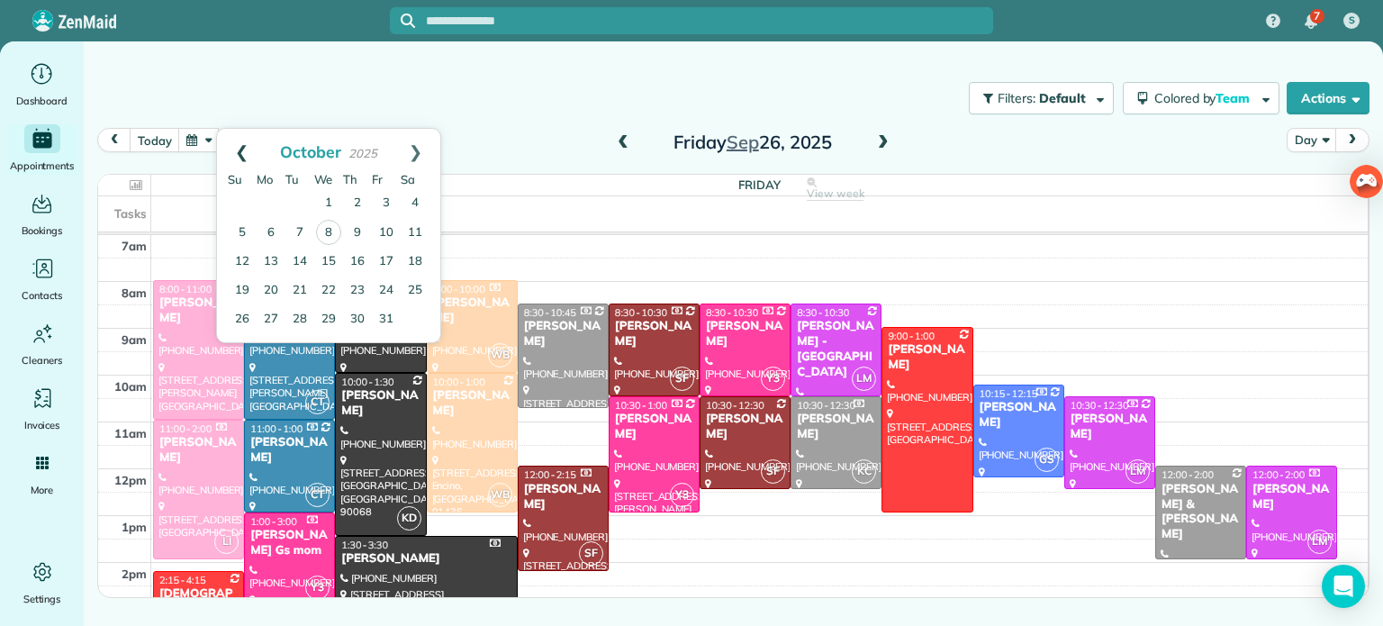
click at [235, 152] on link "Prev" at bounding box center [242, 151] width 50 height 45
click at [329, 293] on link "24" at bounding box center [328, 290] width 29 height 29
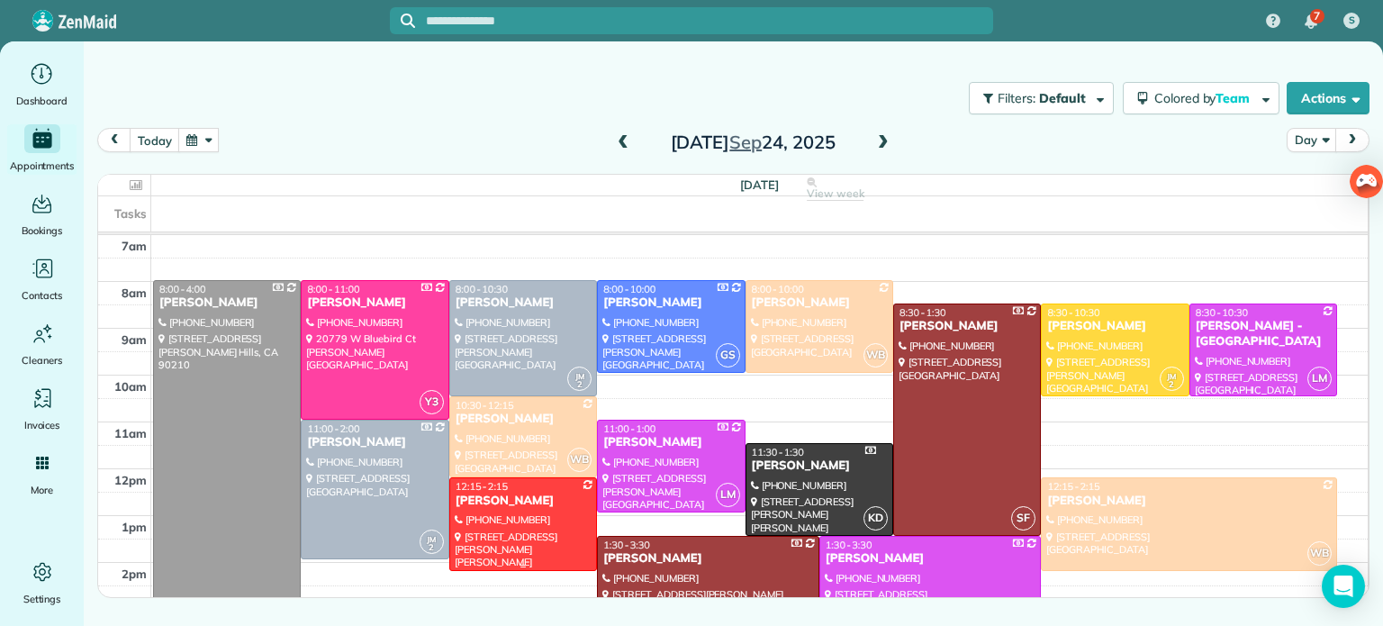
click at [503, 532] on div at bounding box center [523, 523] width 146 height 91
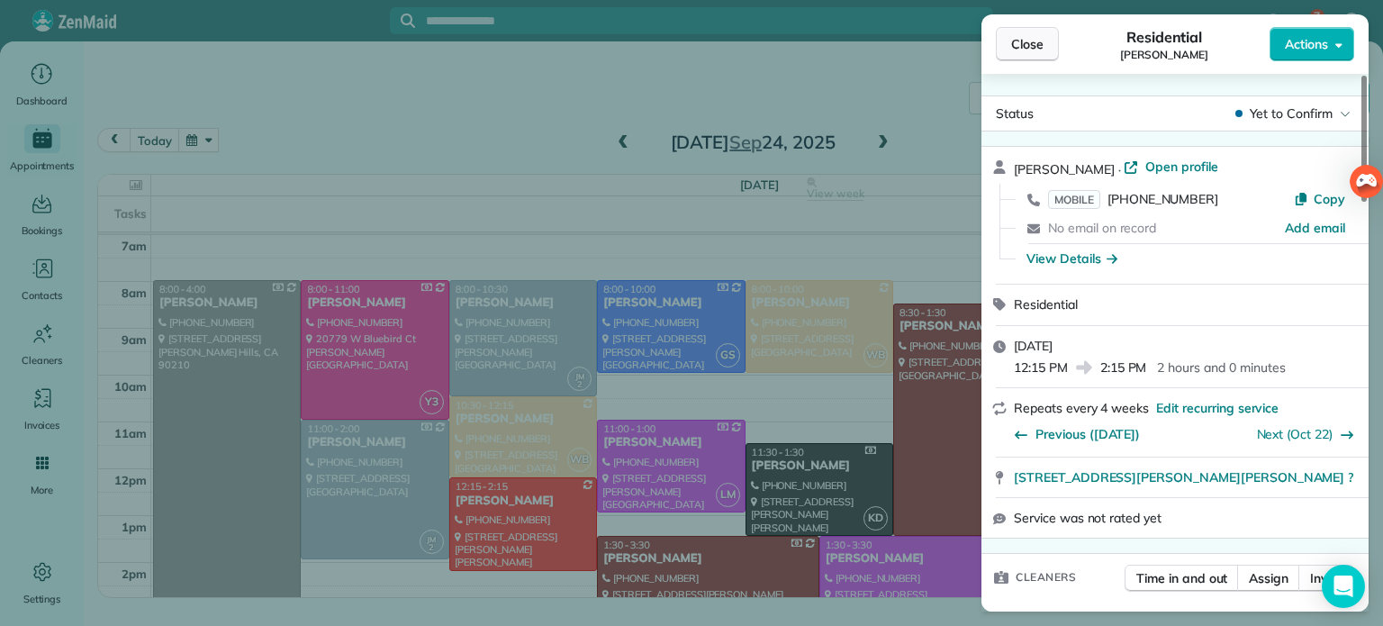
click at [1047, 51] on button "Close" at bounding box center [1027, 44] width 63 height 34
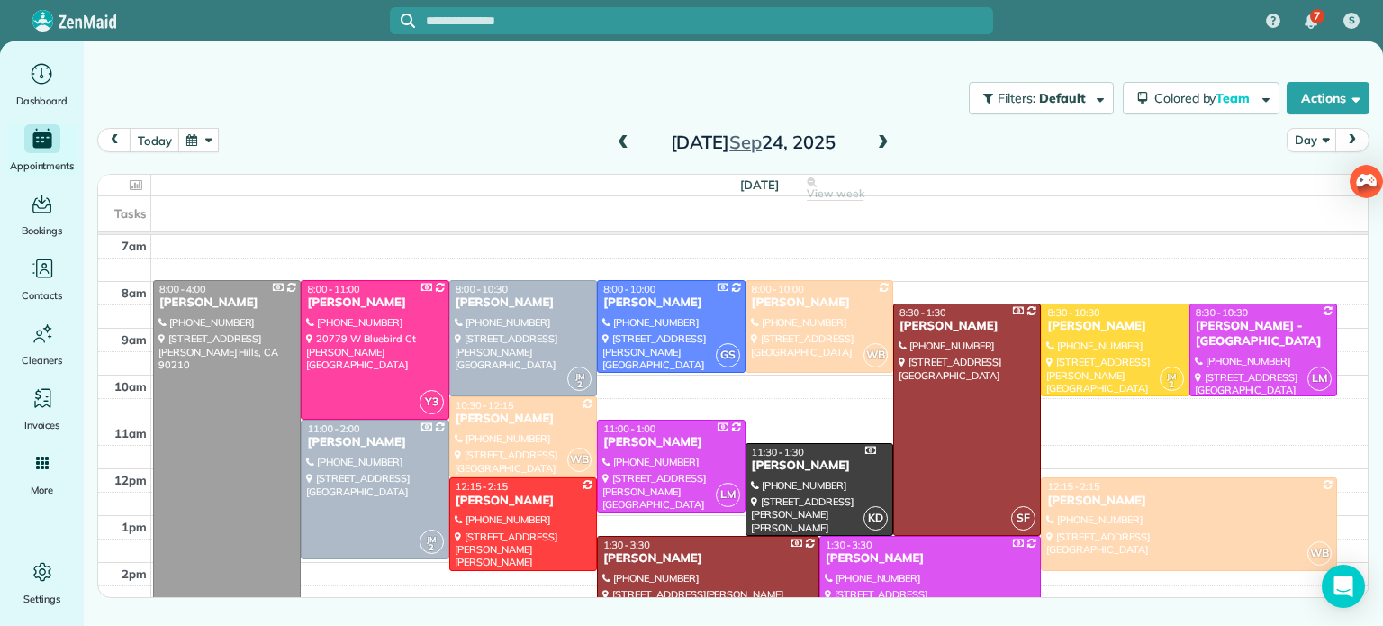
click at [188, 135] on button "button" at bounding box center [198, 140] width 41 height 24
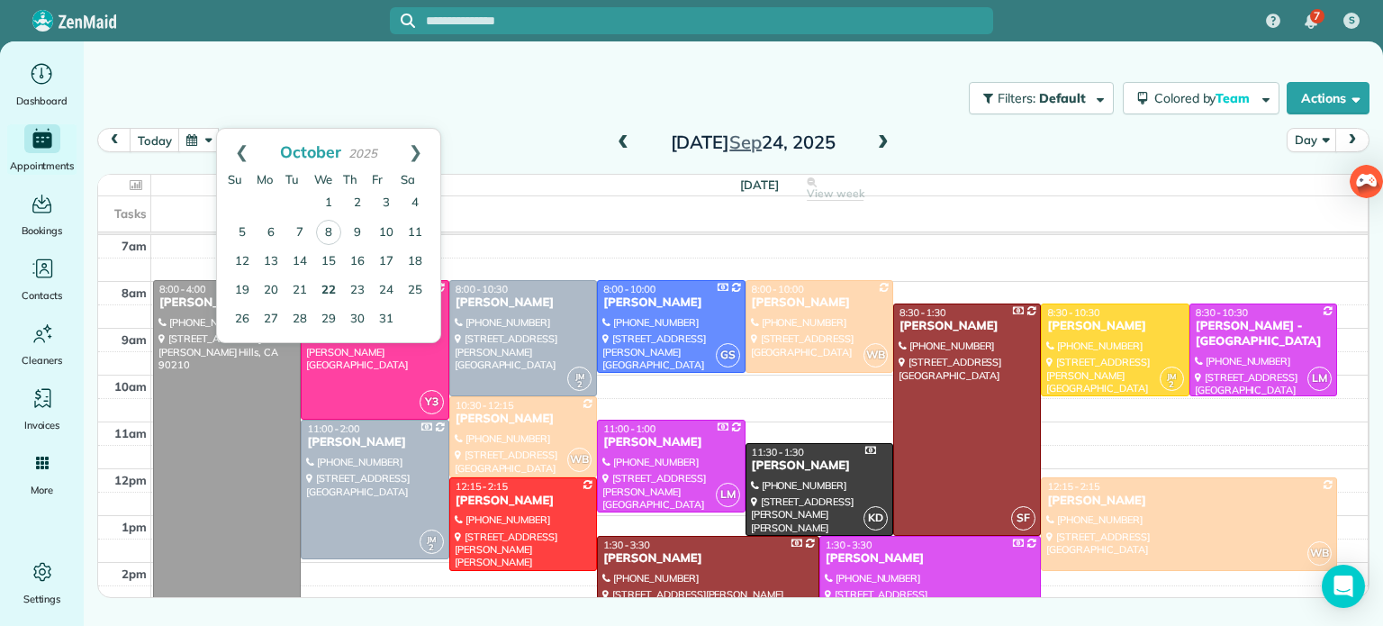
click at [330, 285] on link "22" at bounding box center [328, 291] width 29 height 29
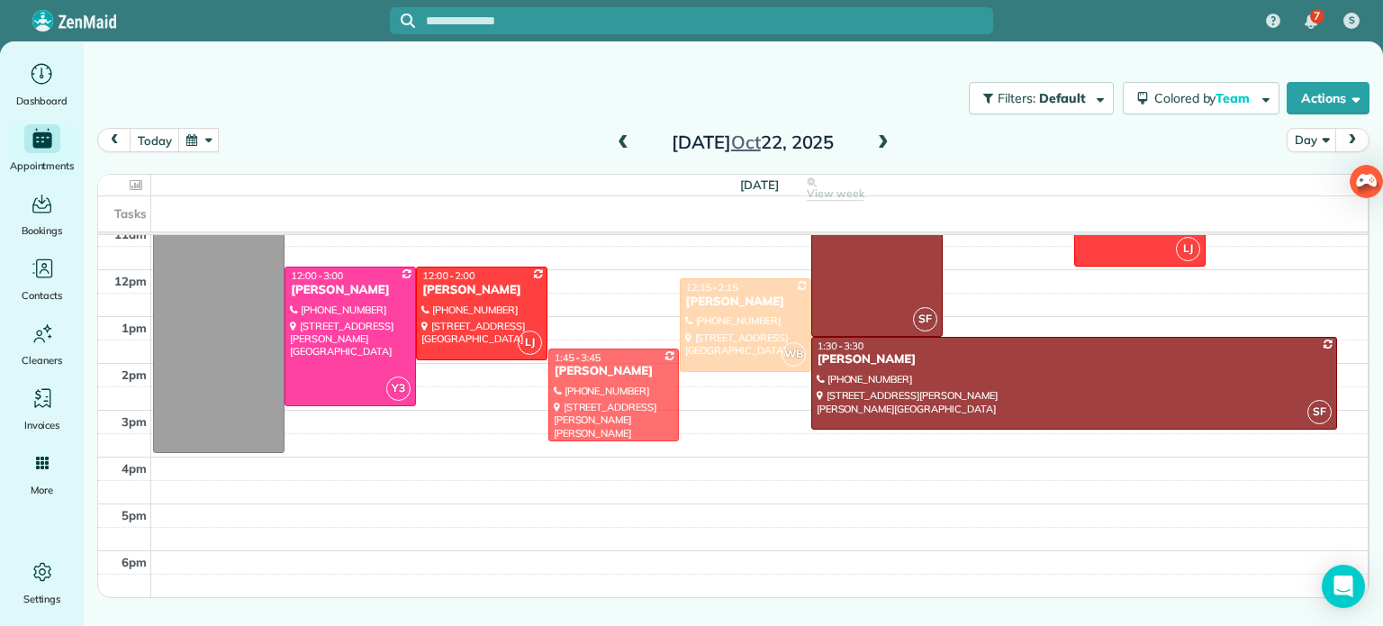
drag, startPoint x: 640, startPoint y: 533, endPoint x: 621, endPoint y: 602, distance: 71.0
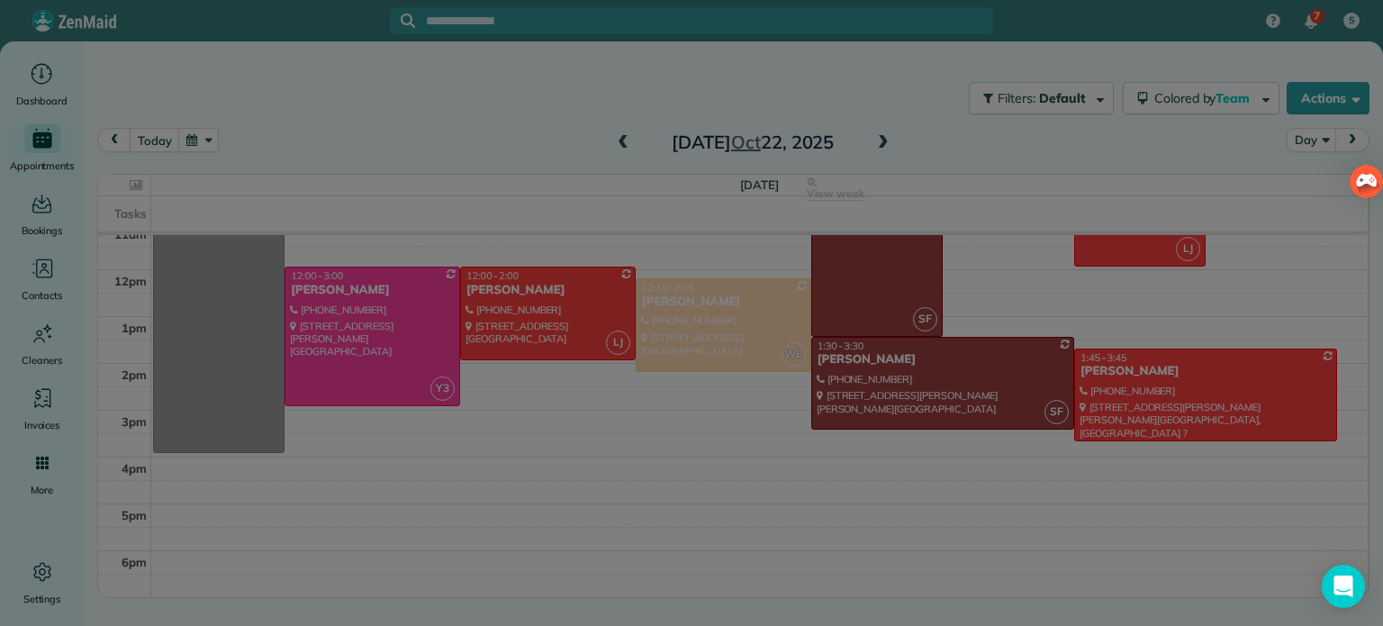
scroll to position [354, 0]
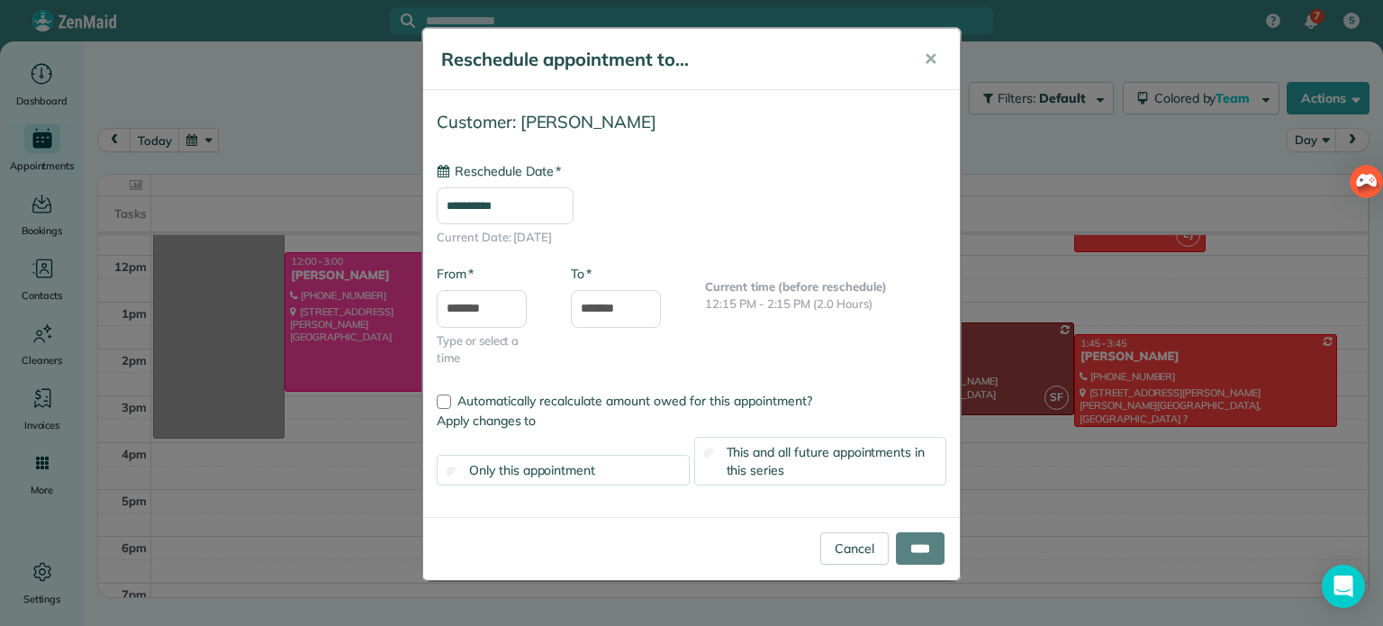
type input "**********"
click at [496, 315] on input "*******" at bounding box center [482, 309] width 90 height 38
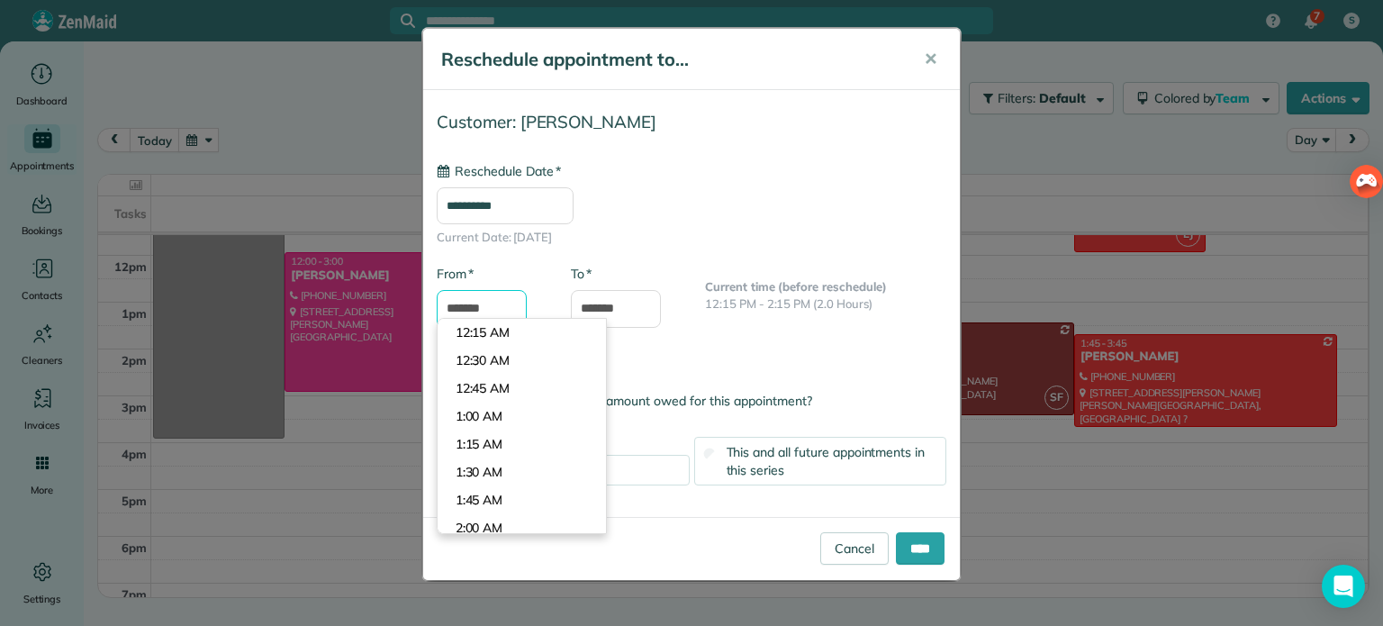
scroll to position [1480, 0]
click at [503, 385] on body "7 S Dashboard Appointments Bookings Contacts Cleaners Invoices Payroll Reports …" at bounding box center [691, 313] width 1383 height 626
type input "*******"
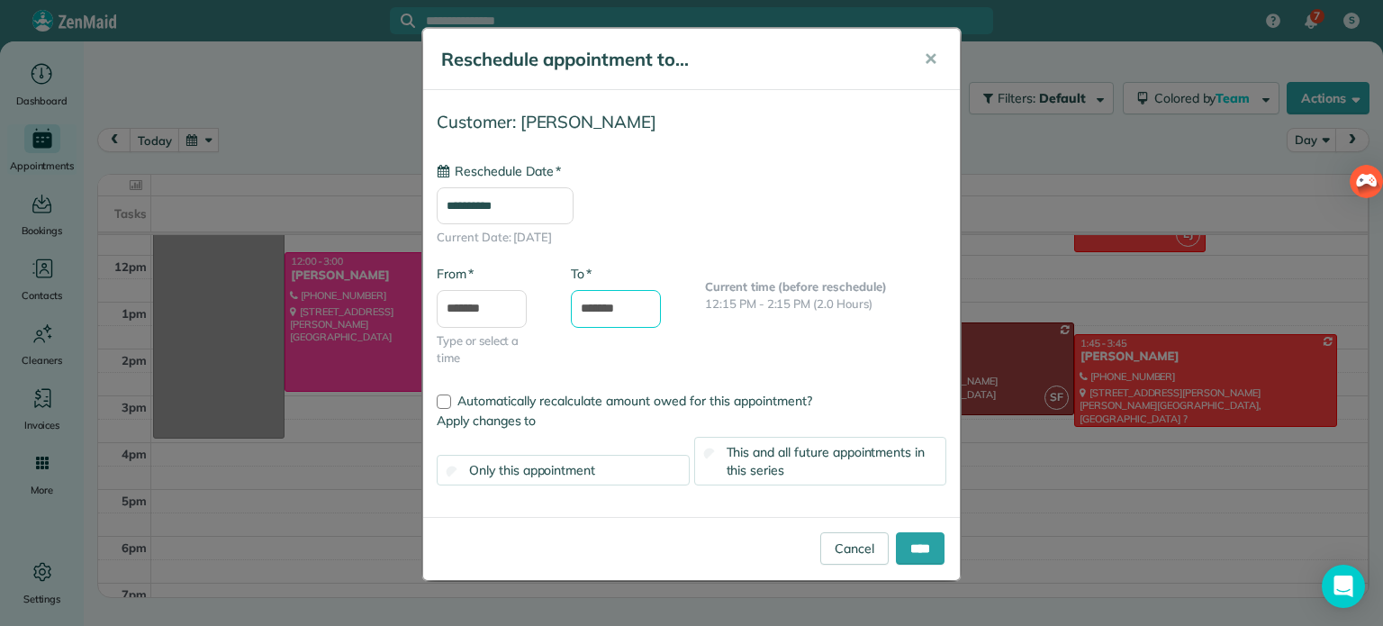
click at [609, 304] on input "*******" at bounding box center [616, 309] width 90 height 38
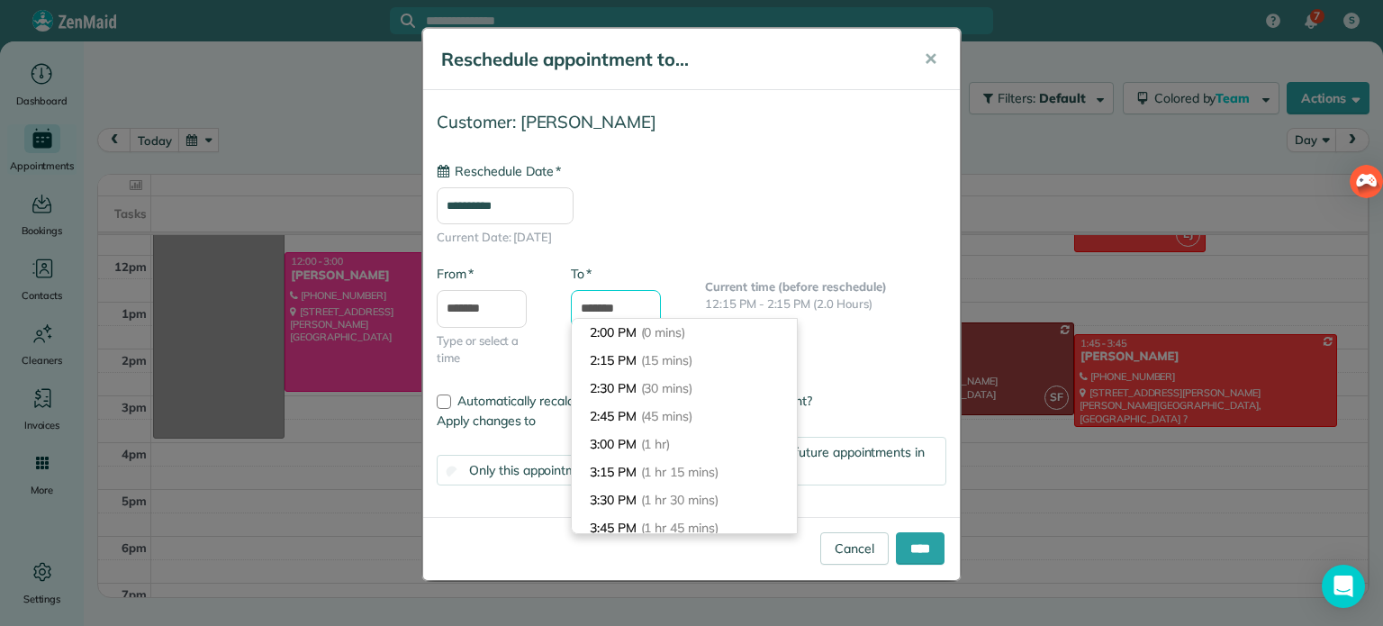
scroll to position [168, 0]
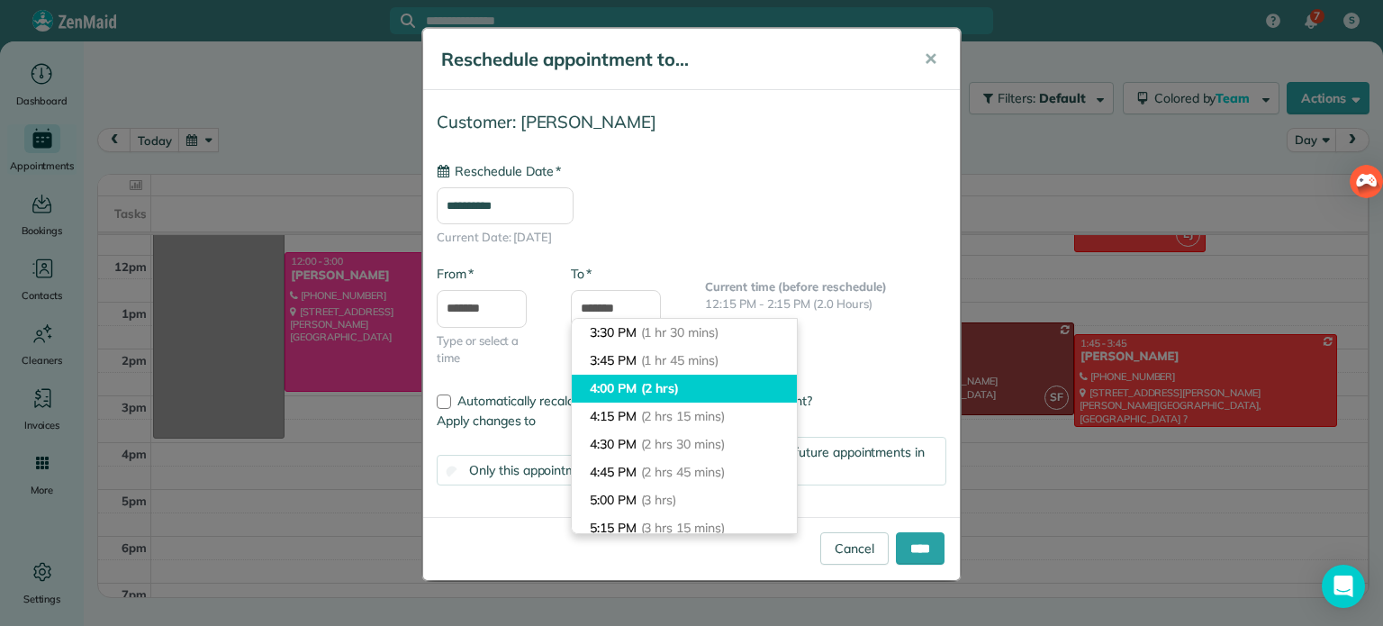
click at [609, 388] on li "4:00 PM (2 hrs)" at bounding box center [684, 389] width 225 height 28
type input "*******"
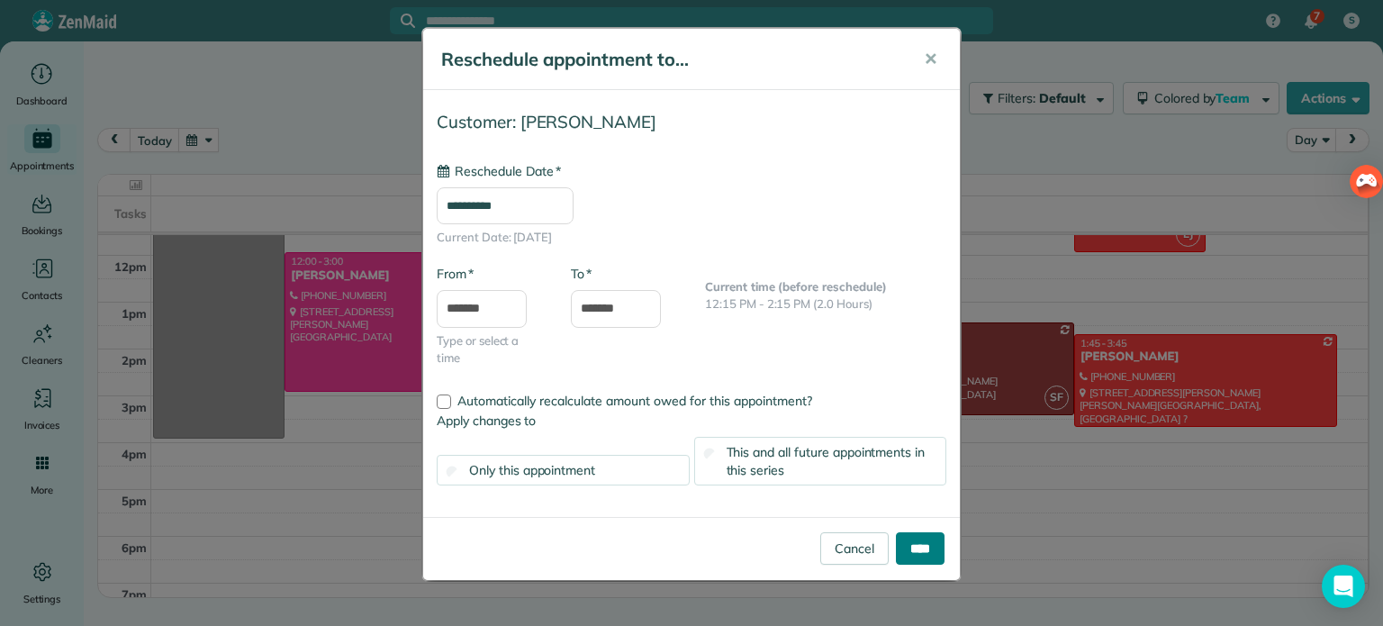
click at [933, 549] on input "****" at bounding box center [920, 548] width 49 height 32
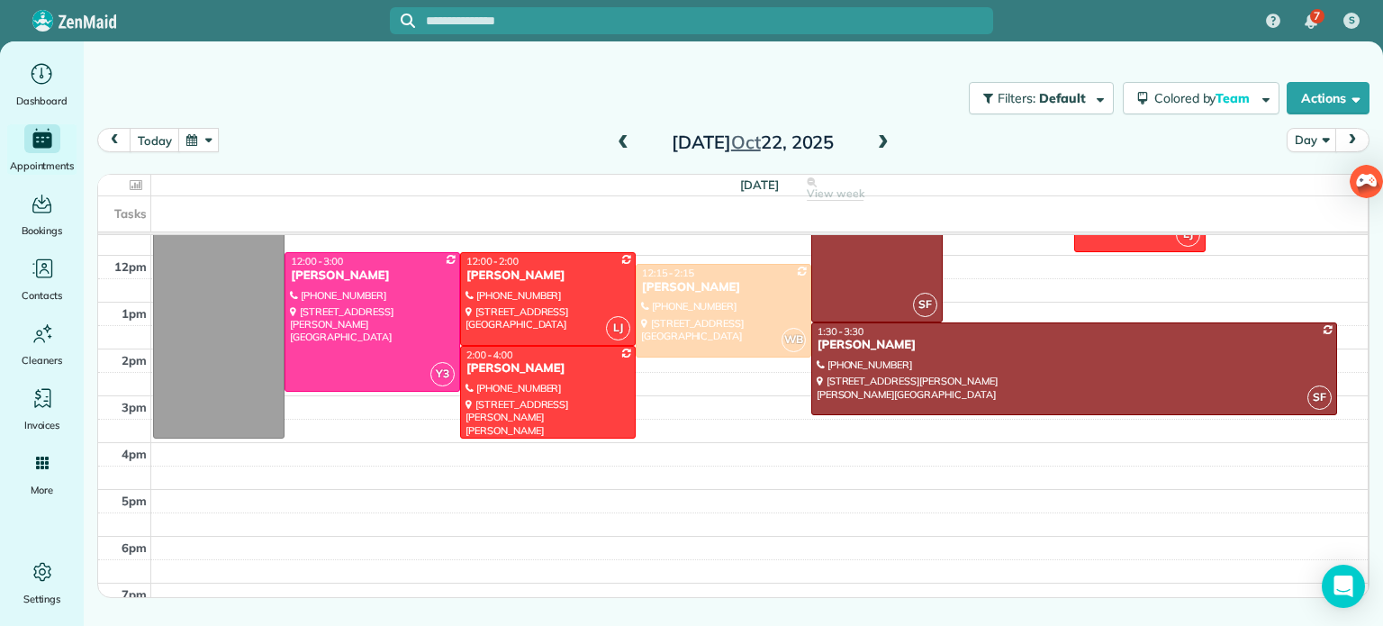
click at [196, 143] on button "button" at bounding box center [198, 140] width 41 height 24
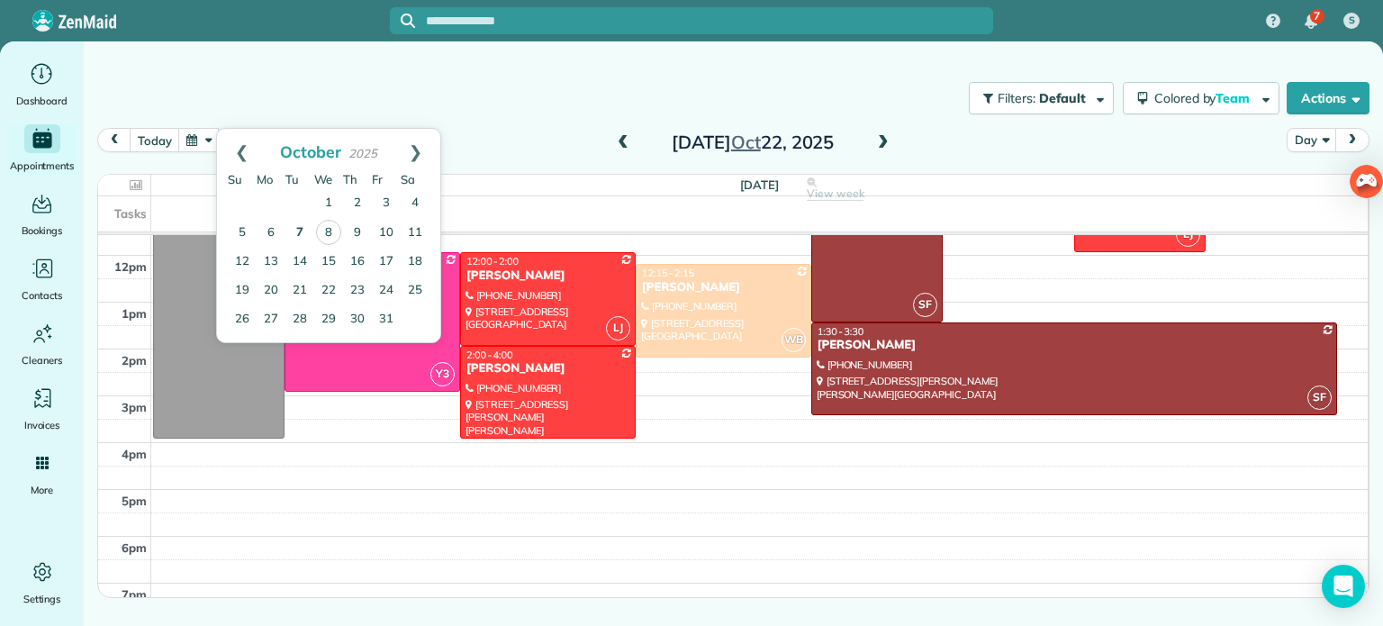
click at [312, 241] on link "7" at bounding box center [300, 233] width 29 height 29
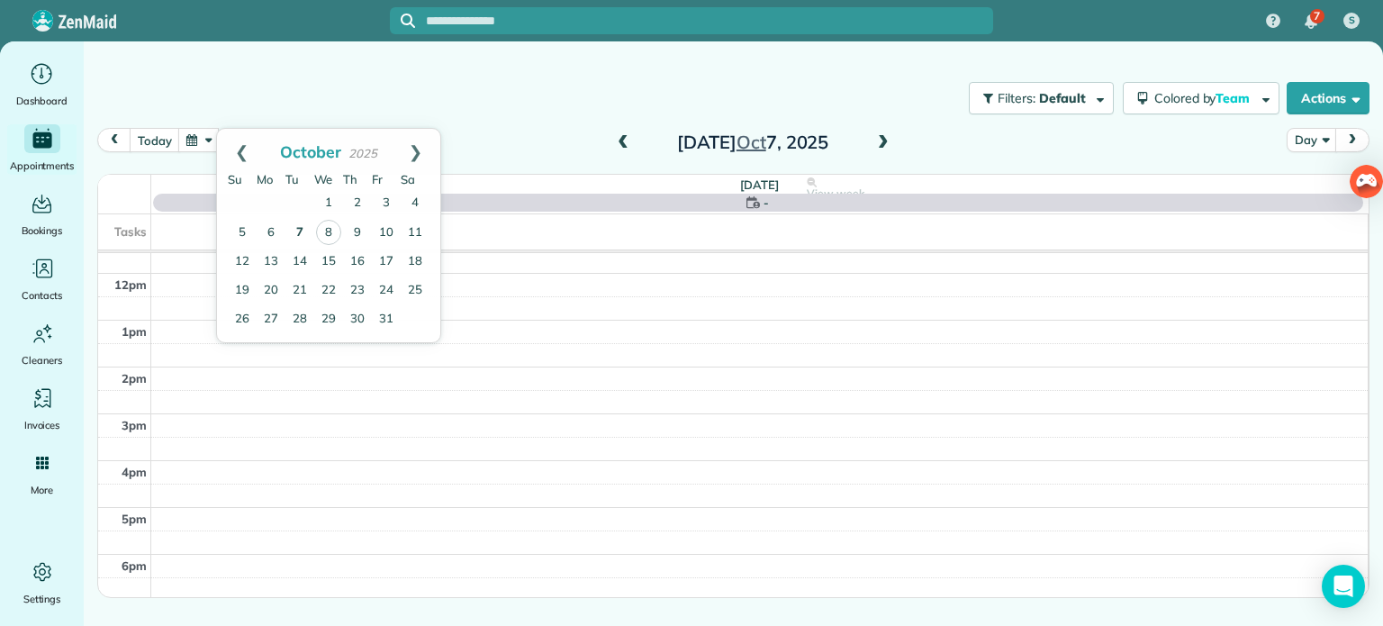
scroll to position [141, 0]
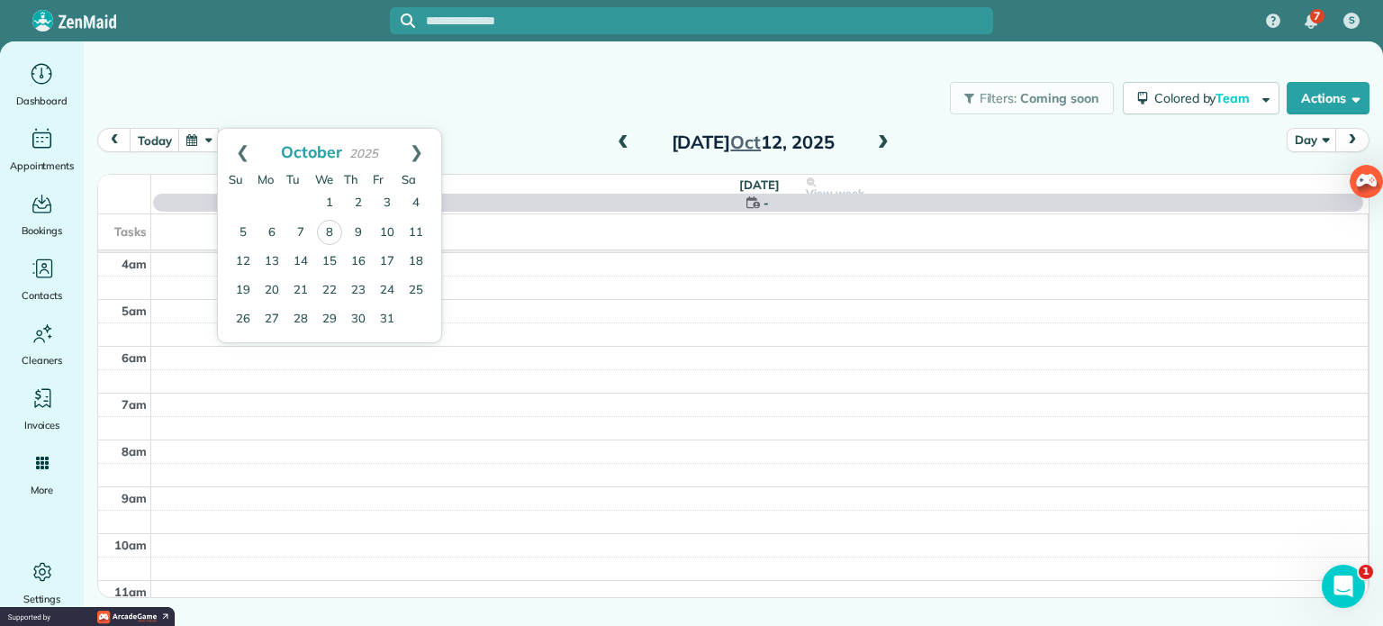
scroll to position [141, 0]
click at [384, 243] on link "10" at bounding box center [387, 233] width 29 height 29
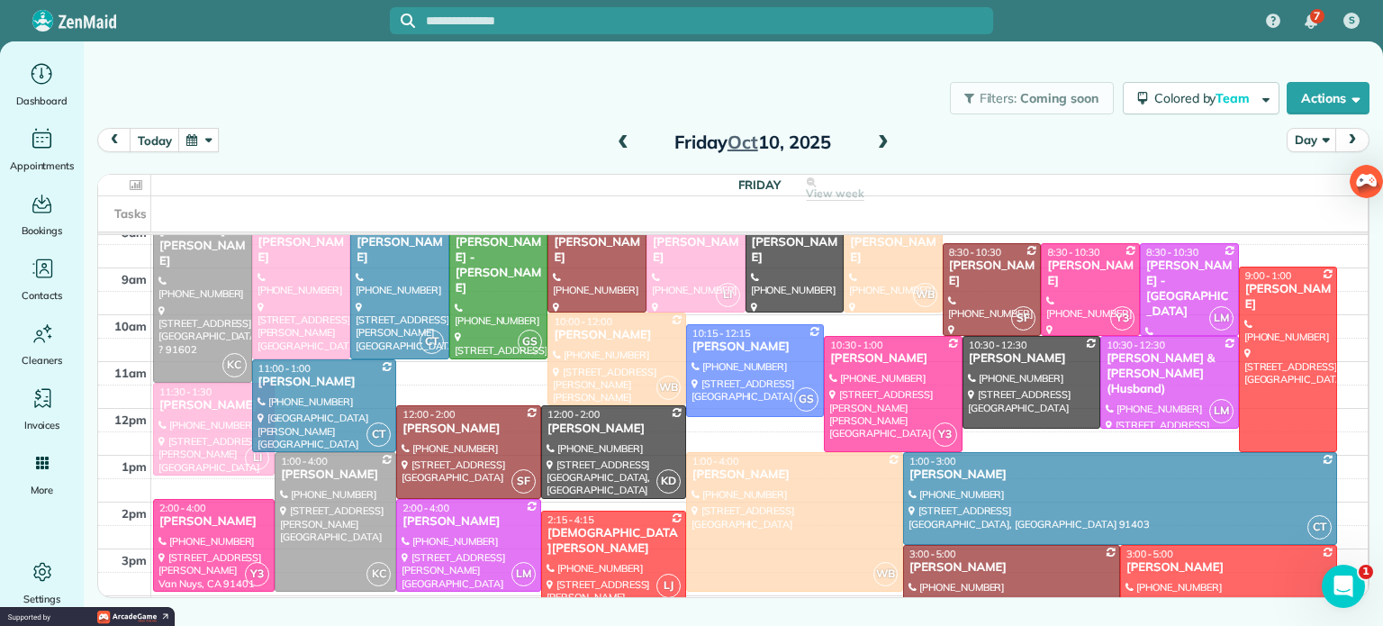
scroll to position [198, 0]
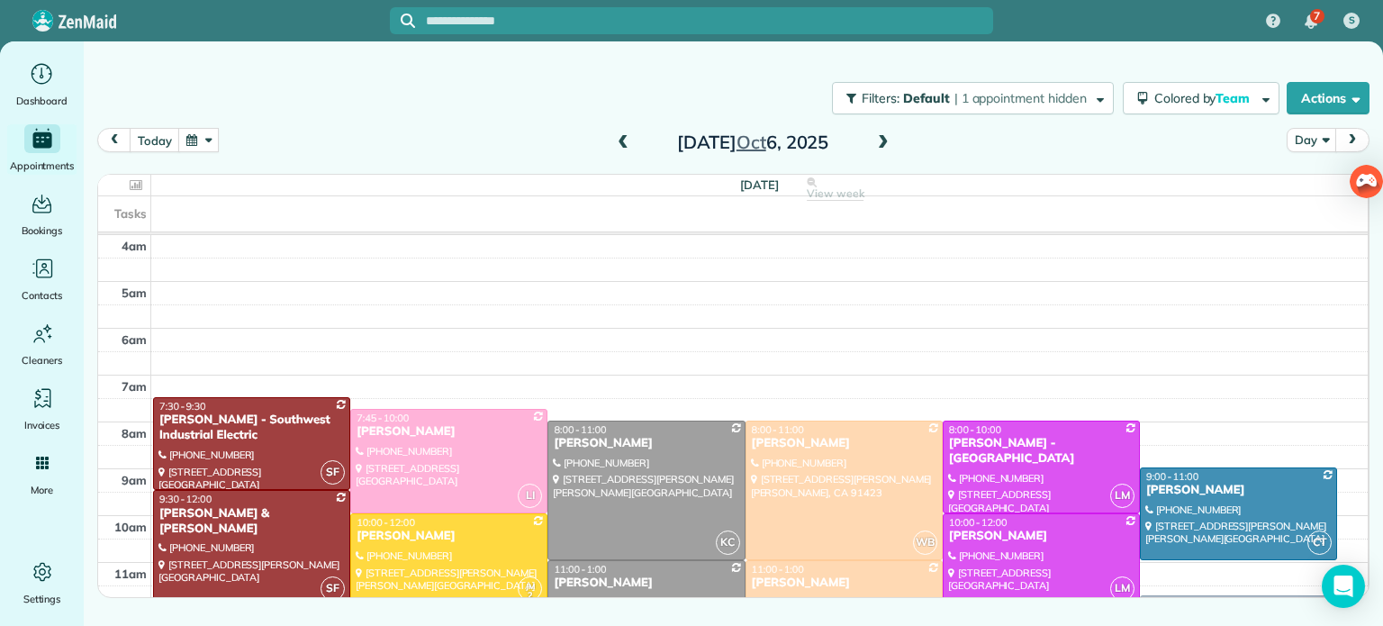
scroll to position [141, 0]
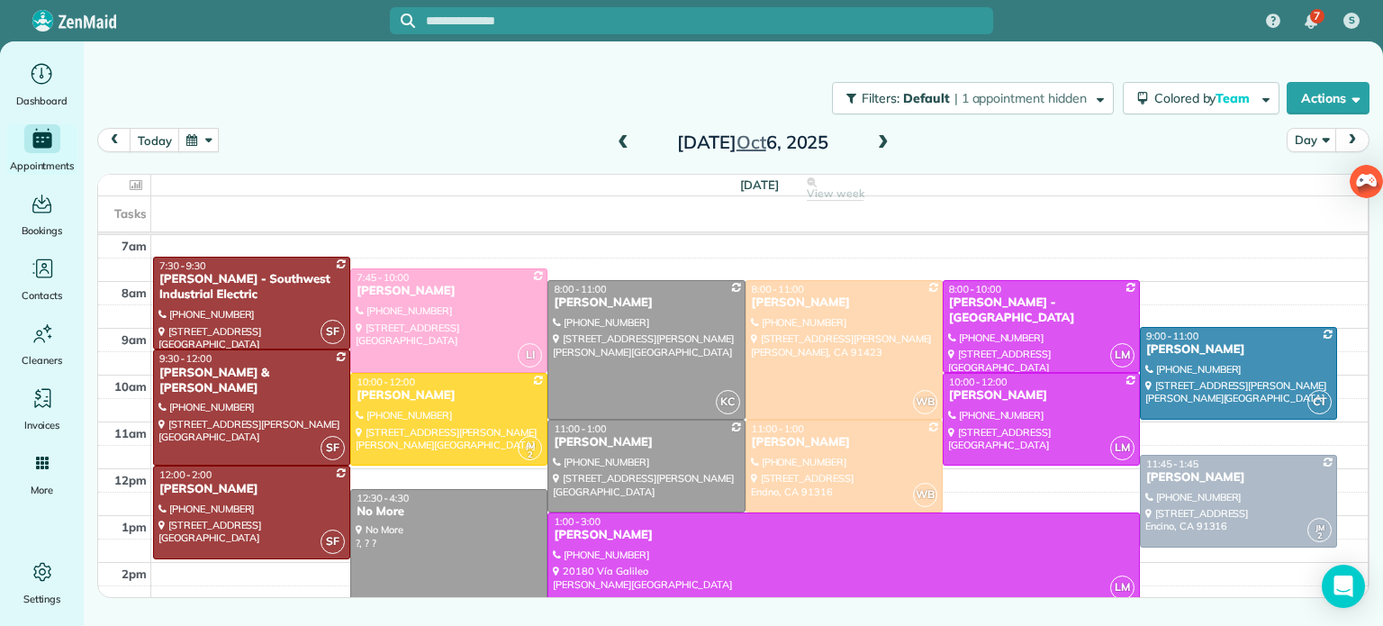
click at [201, 130] on button "button" at bounding box center [198, 140] width 41 height 24
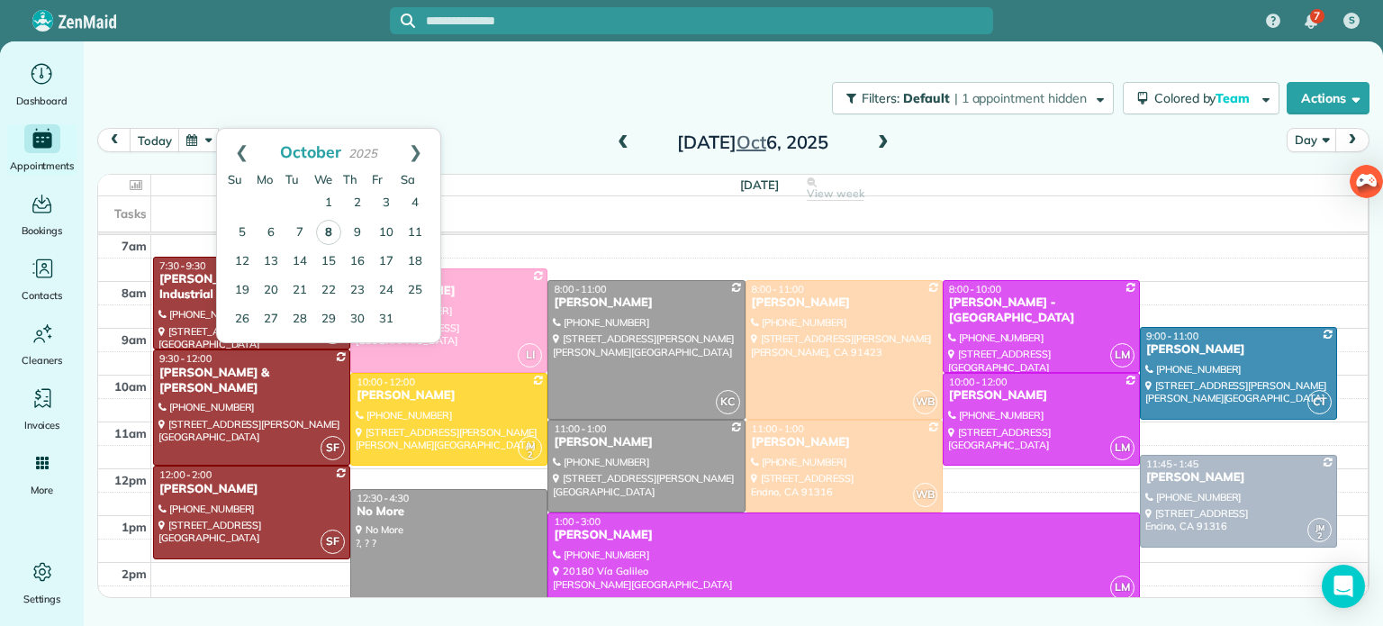
click at [328, 231] on link "8" at bounding box center [328, 232] width 25 height 25
